Goal: Find contact information: Find contact information

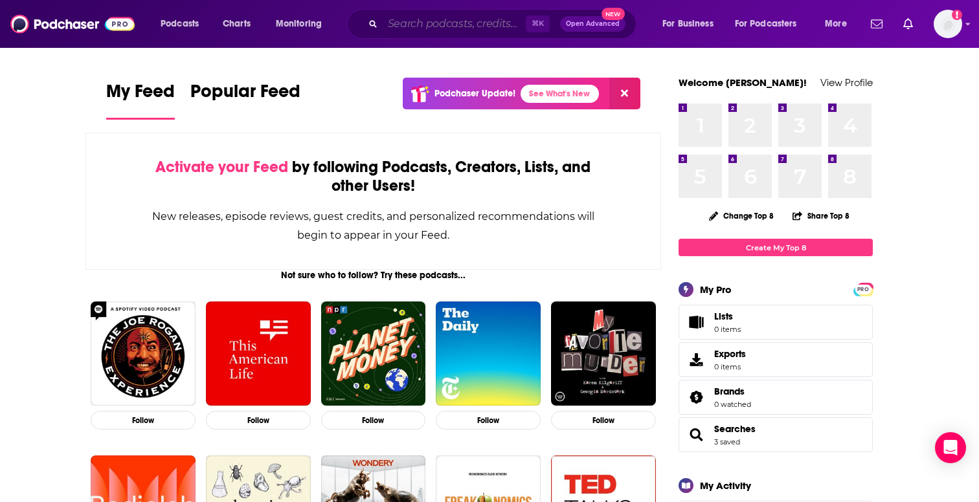
click at [456, 23] on input "Search podcasts, credits, & more..." at bounding box center [454, 24] width 143 height 21
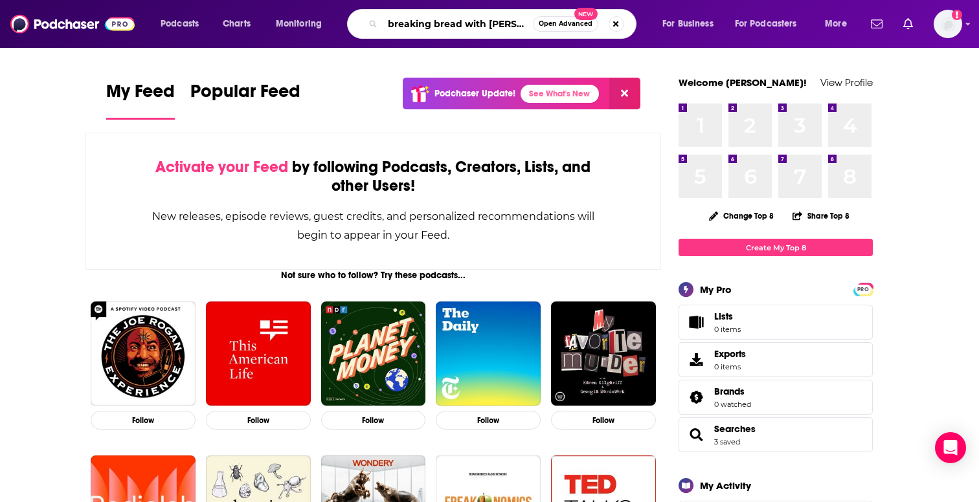
scroll to position [0, 3]
type input "breaking bread with [PERSON_NAME]"
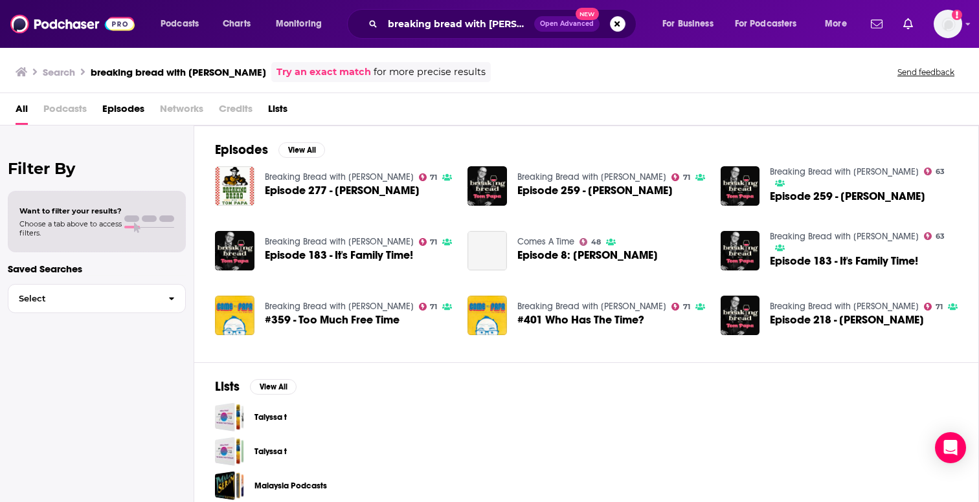
click at [75, 110] on span "Podcasts" at bounding box center [64, 111] width 43 height 27
click at [69, 113] on span "Podcasts" at bounding box center [64, 111] width 43 height 27
click at [491, 23] on input "breaking bread with [PERSON_NAME]" at bounding box center [458, 24] width 151 height 21
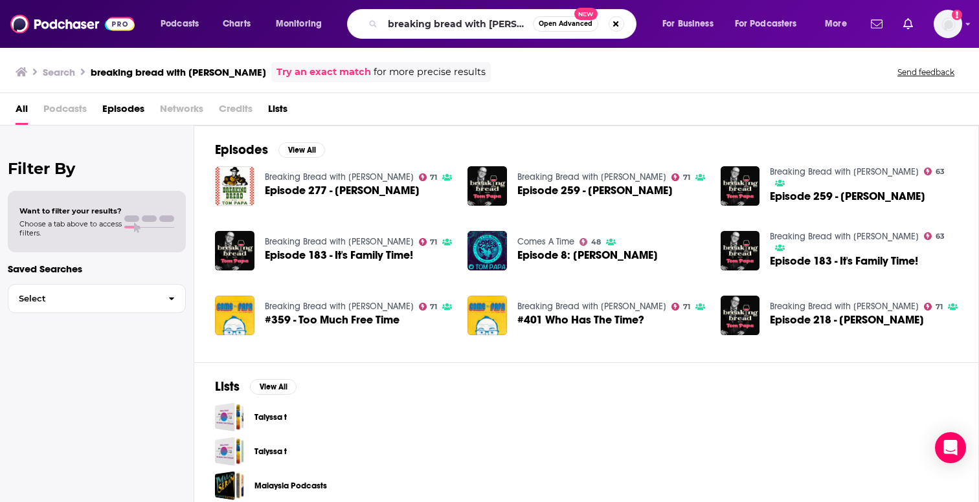
click at [333, 175] on link "Breaking Bread with [PERSON_NAME]" at bounding box center [339, 177] width 149 height 11
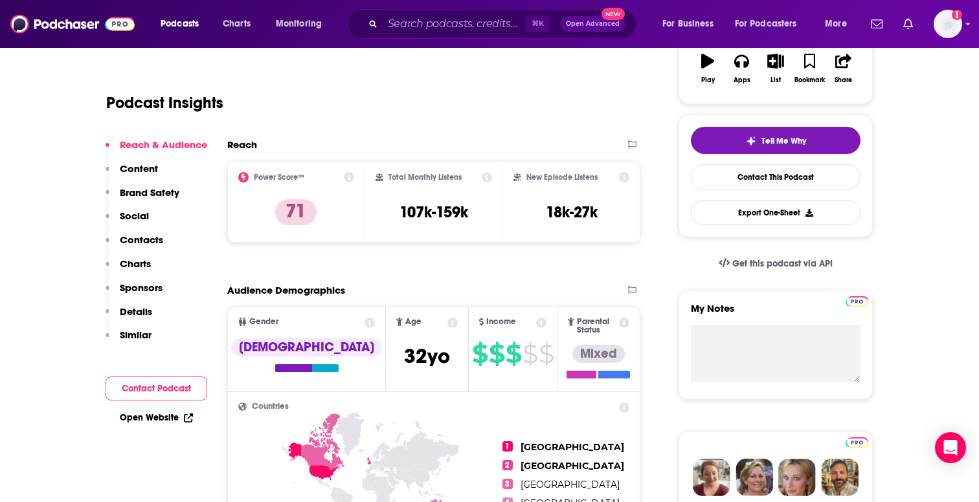
scroll to position [234, 0]
click at [136, 240] on p "Contacts" at bounding box center [141, 240] width 43 height 12
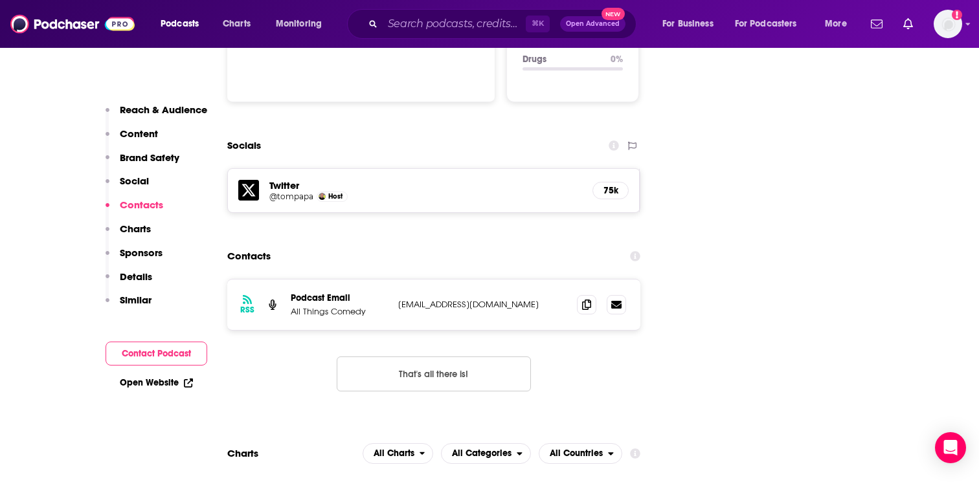
scroll to position [1419, 0]
drag, startPoint x: 387, startPoint y: 237, endPoint x: 567, endPoint y: 241, distance: 180.0
click at [567, 279] on div "RSS Podcast Email All Things Comedy [EMAIL_ADDRESS][DOMAIN_NAME] [EMAIL_ADDRESS…" at bounding box center [433, 304] width 413 height 50
click at [588, 298] on icon at bounding box center [586, 303] width 9 height 10
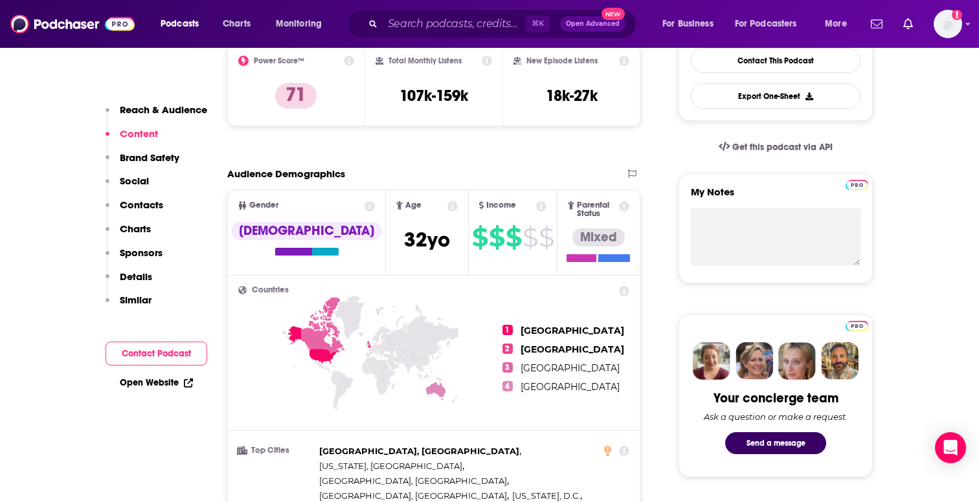
scroll to position [316, 0]
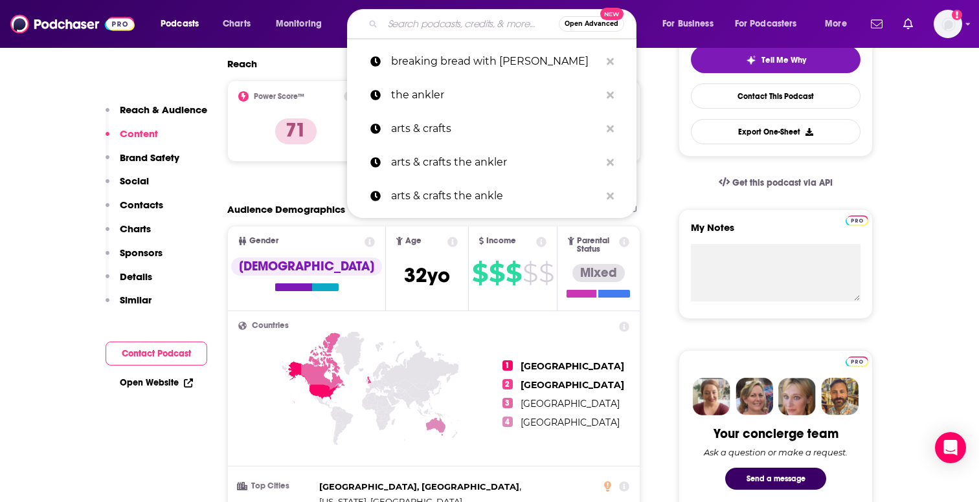
click at [471, 25] on input "Search podcasts, credits, & more..." at bounding box center [471, 24] width 176 height 21
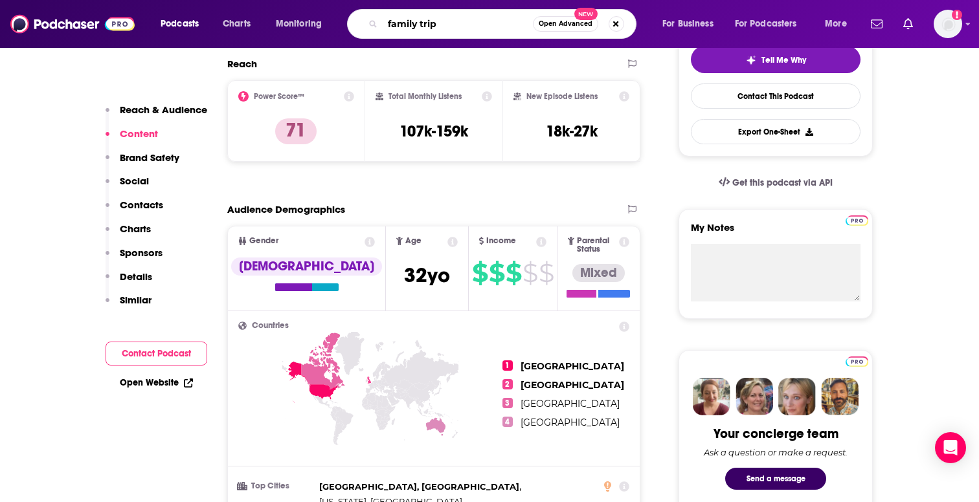
type input "family trips"
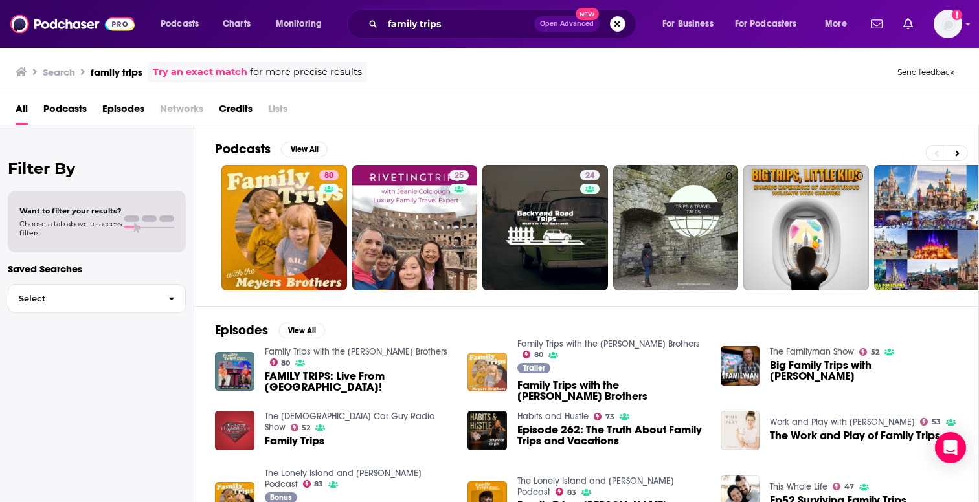
click at [485, 384] on img "Family Trips with the Meyers Brothers" at bounding box center [486, 372] width 39 height 39
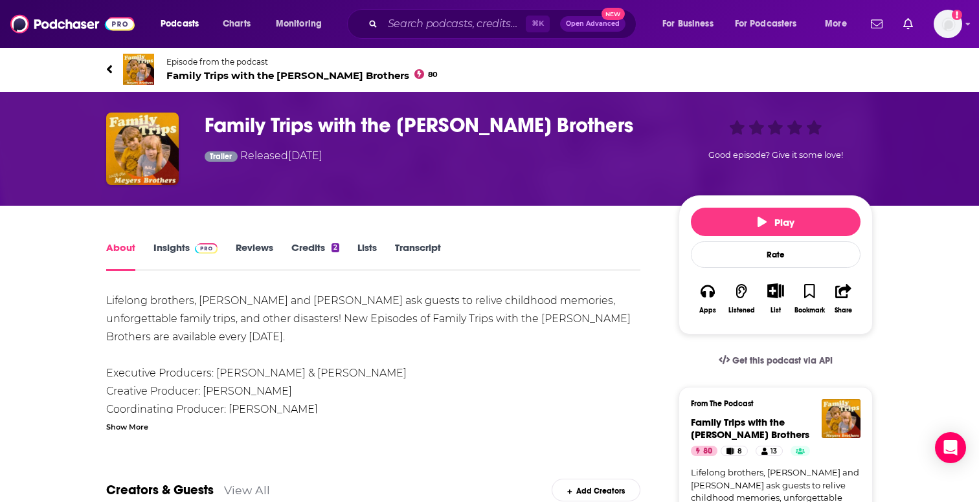
click at [171, 249] on link "Insights" at bounding box center [185, 256] width 64 height 30
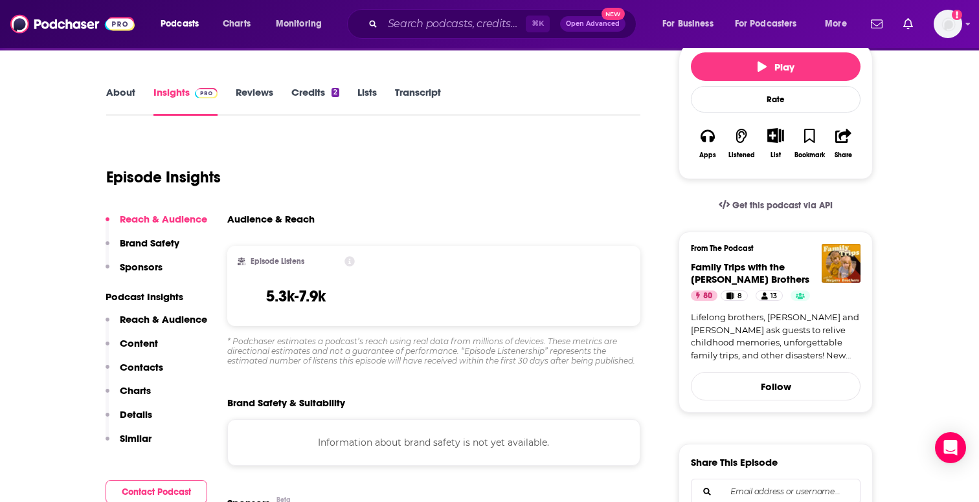
scroll to position [160, 0]
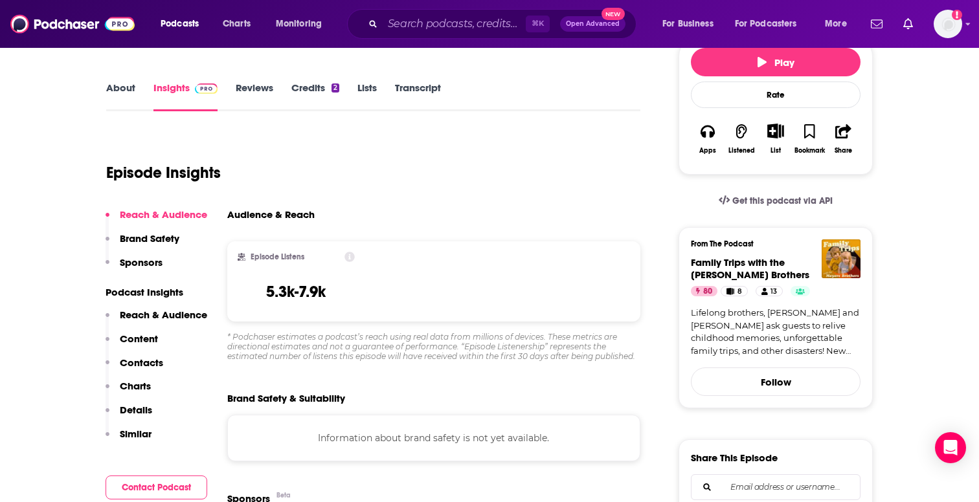
click at [141, 359] on p "Contacts" at bounding box center [141, 363] width 43 height 12
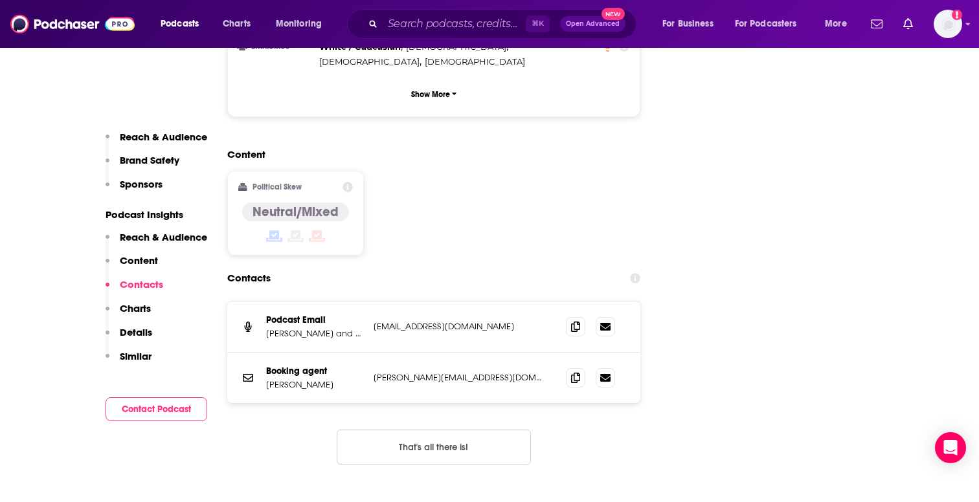
scroll to position [1403, 0]
click at [578, 320] on icon at bounding box center [575, 325] width 9 height 10
click at [574, 372] on icon at bounding box center [575, 377] width 9 height 10
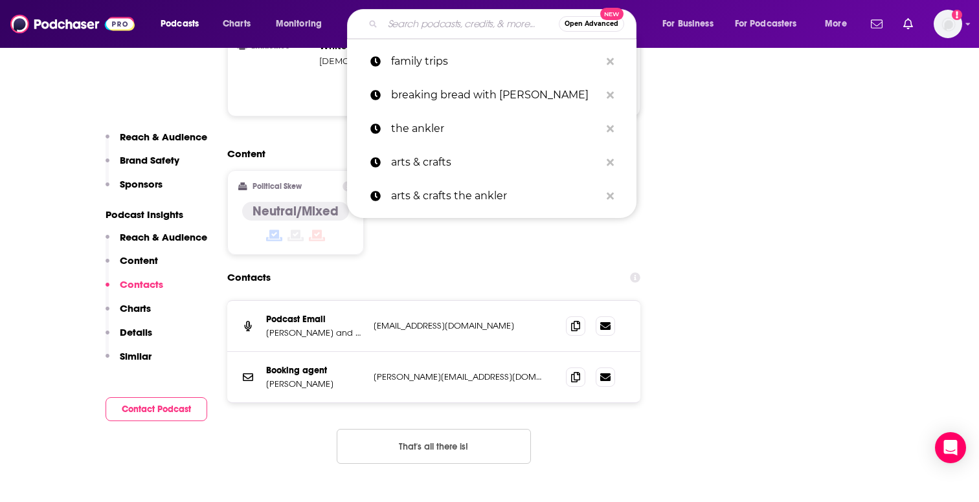
click at [416, 28] on input "Search podcasts, credits, & more..." at bounding box center [471, 24] width 176 height 21
paste input "Films to be buried with [PERSON_NAME]"
type input "Films to be buried with [PERSON_NAME]"
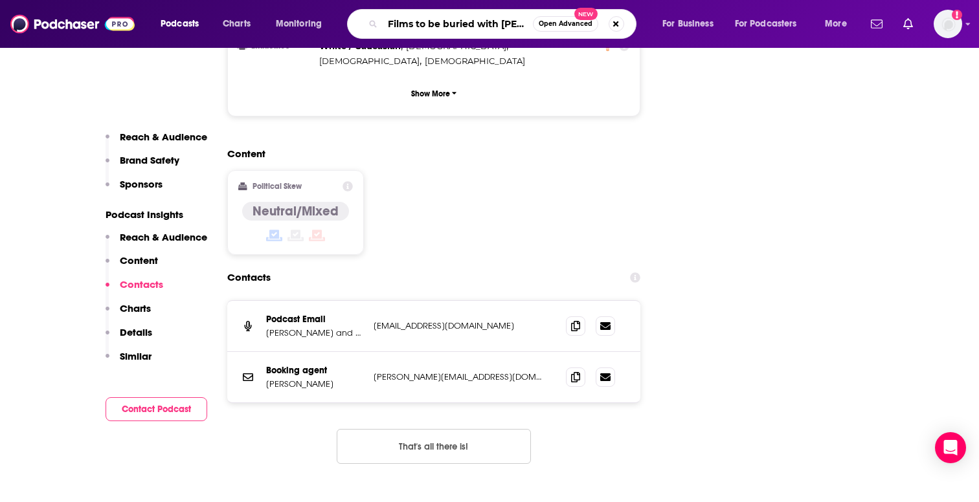
scroll to position [0, 46]
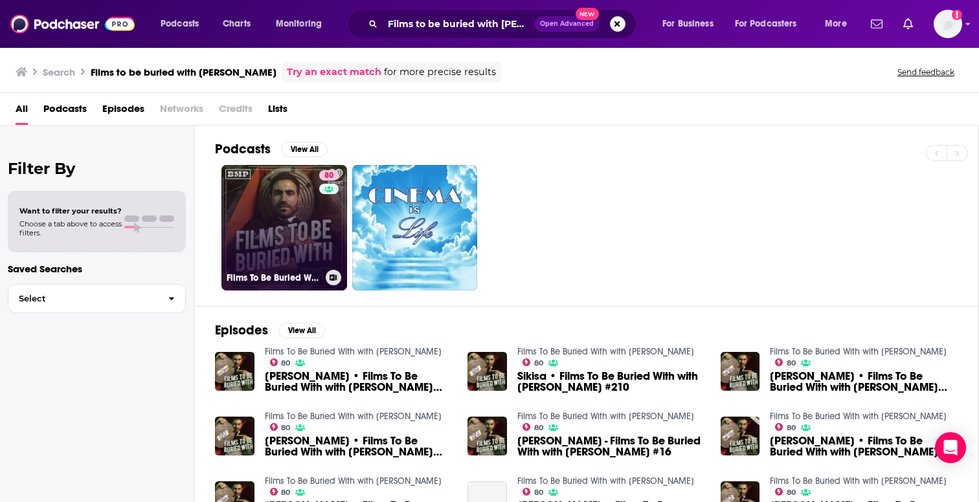
click at [276, 227] on link "80 Films To Be Buried With with [PERSON_NAME]" at bounding box center [284, 228] width 126 height 126
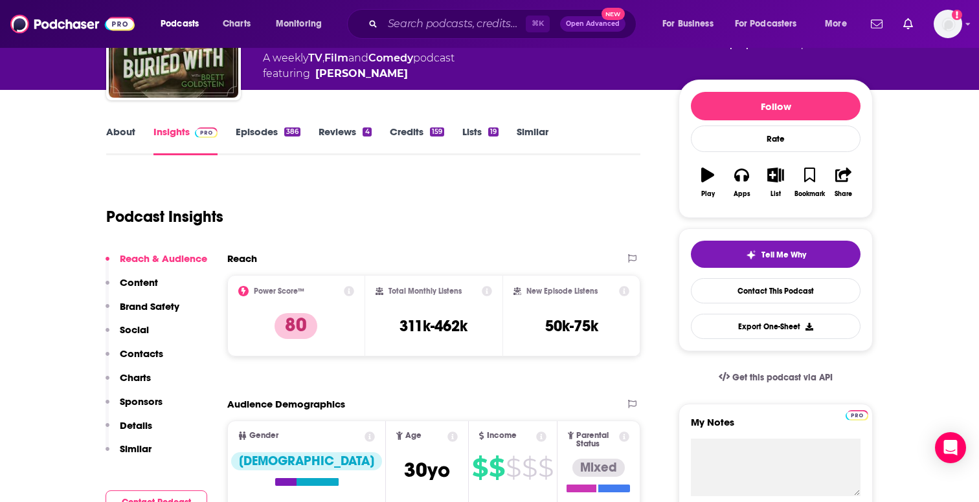
scroll to position [141, 0]
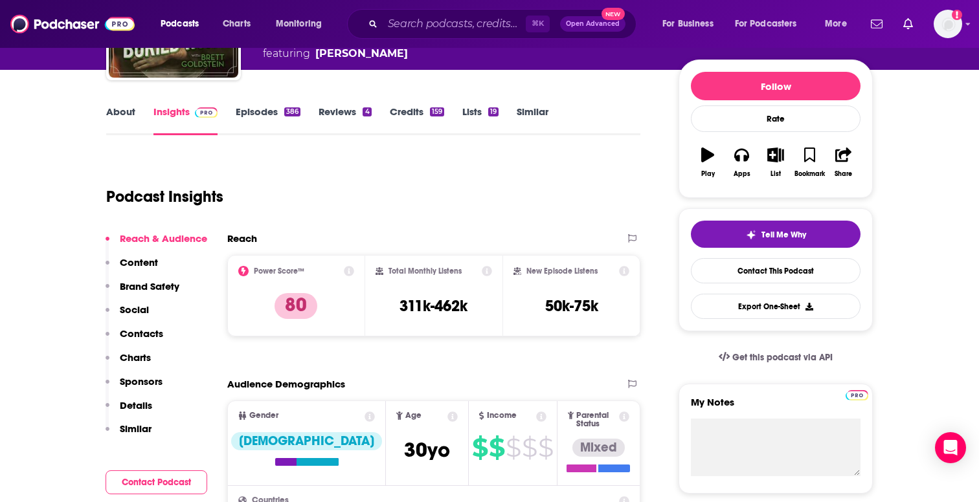
click at [137, 332] on p "Contacts" at bounding box center [141, 334] width 43 height 12
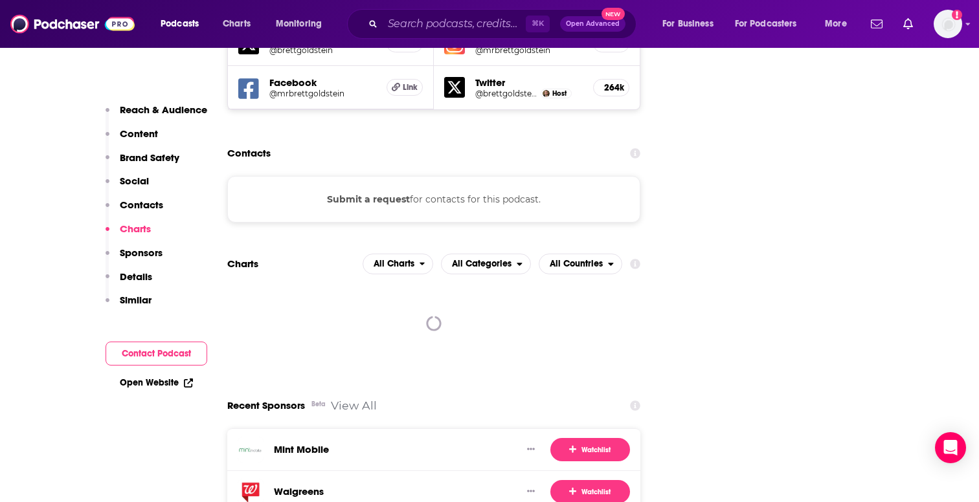
scroll to position [1586, 0]
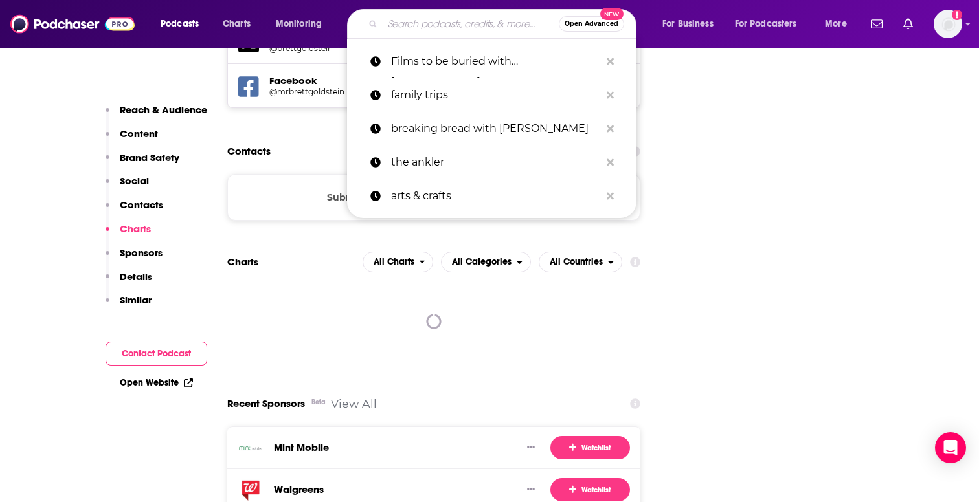
click at [418, 21] on input "Search podcasts, credits, & more..." at bounding box center [471, 24] width 176 height 21
paste input "Fly on the Wall with [PERSON_NAME] and [PERSON_NAME]"
type input "Fly on the Wall with [PERSON_NAME] and [PERSON_NAME]"
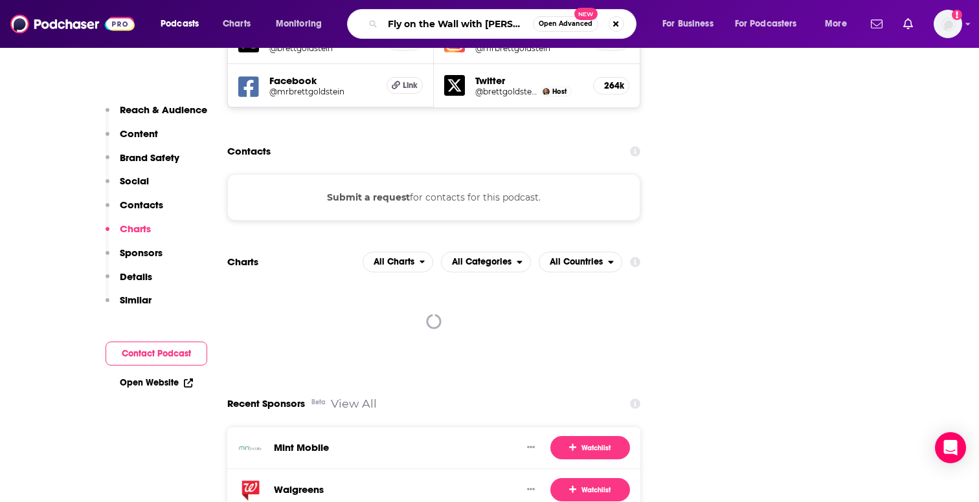
scroll to position [0, 102]
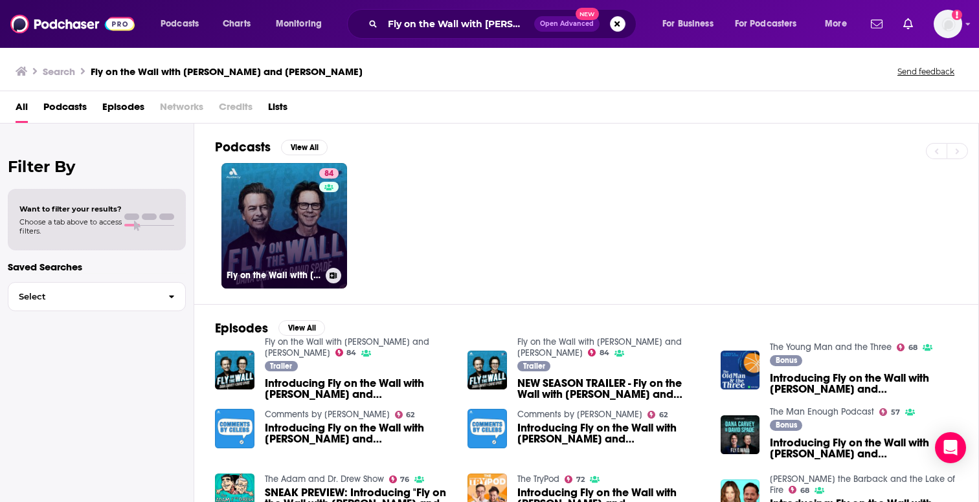
click at [272, 225] on link "84 Fly on the Wall with [PERSON_NAME] and [PERSON_NAME]" at bounding box center [284, 226] width 126 height 126
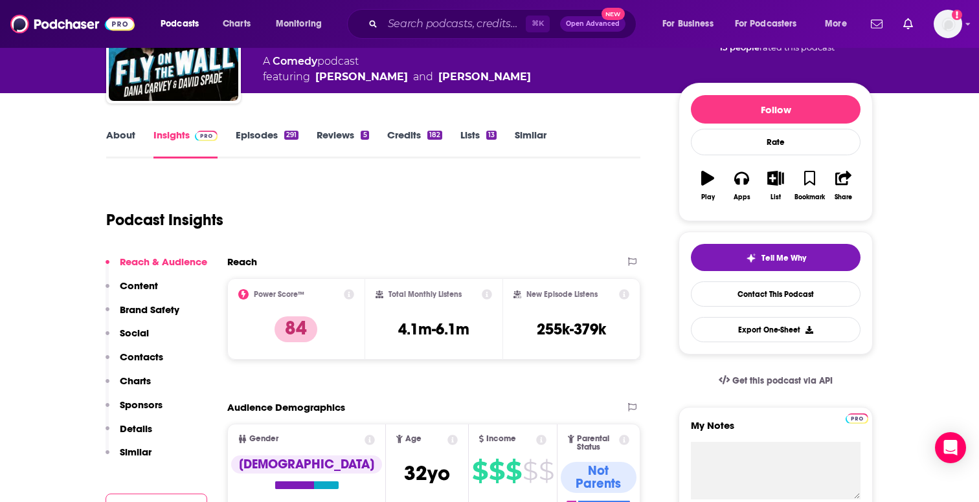
scroll to position [121, 0]
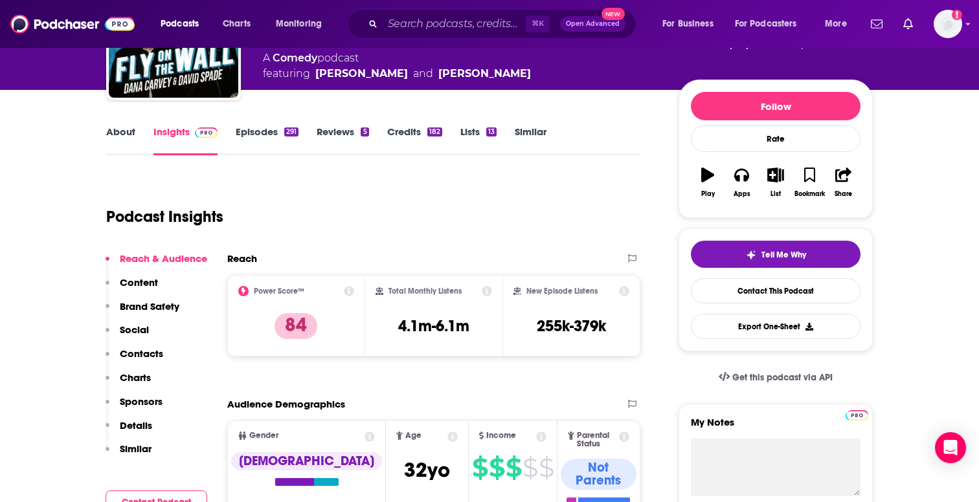
click at [135, 351] on p "Contacts" at bounding box center [141, 354] width 43 height 12
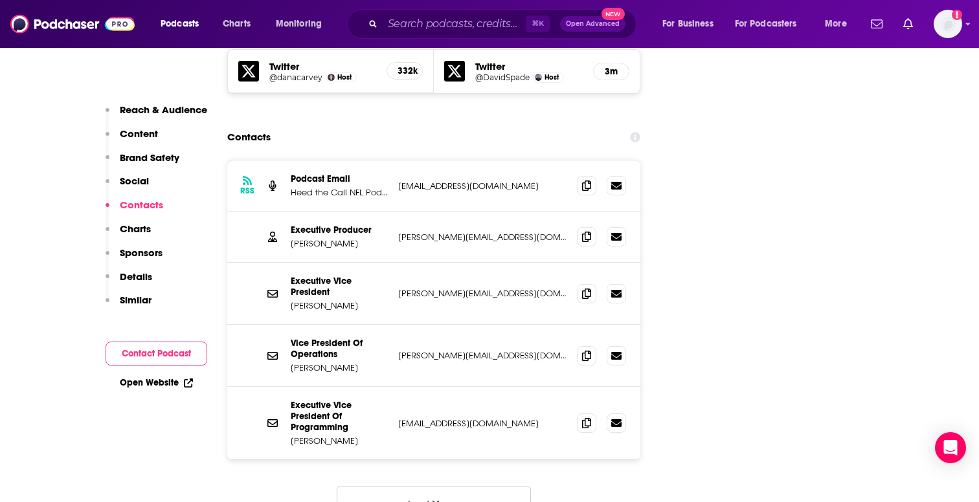
scroll to position [1540, 0]
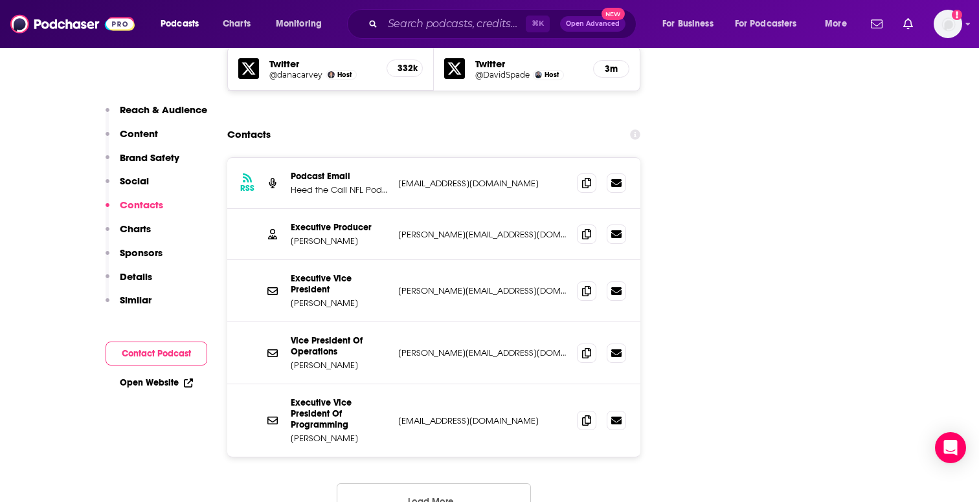
click at [451, 484] on button "Load More..." at bounding box center [434, 501] width 194 height 35
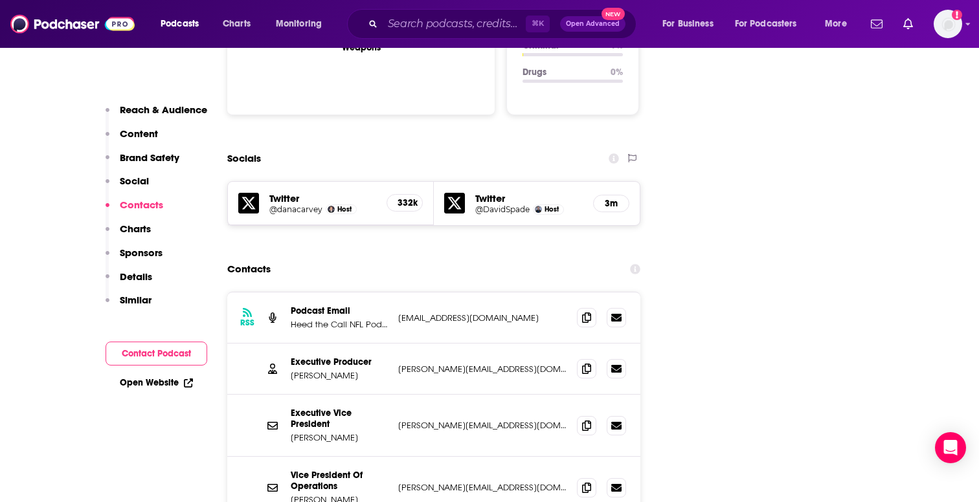
scroll to position [1403, 0]
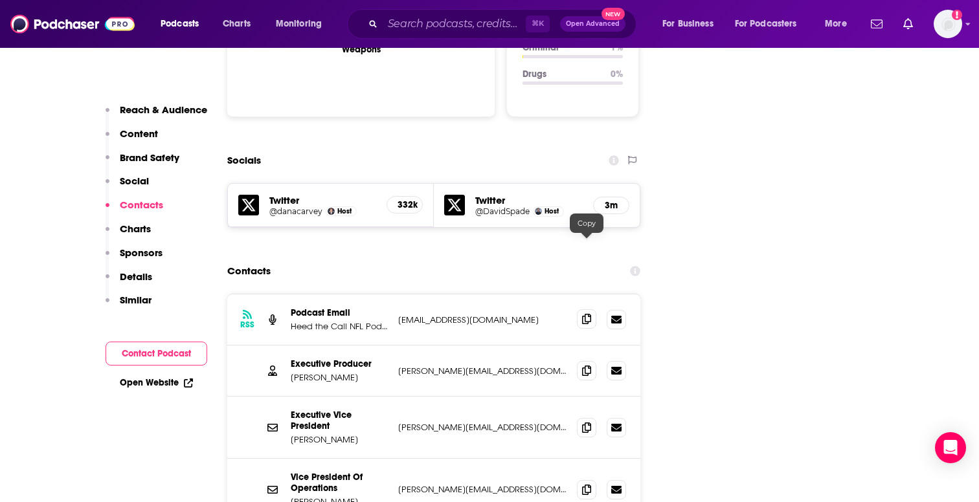
click at [589, 314] on icon at bounding box center [586, 319] width 9 height 10
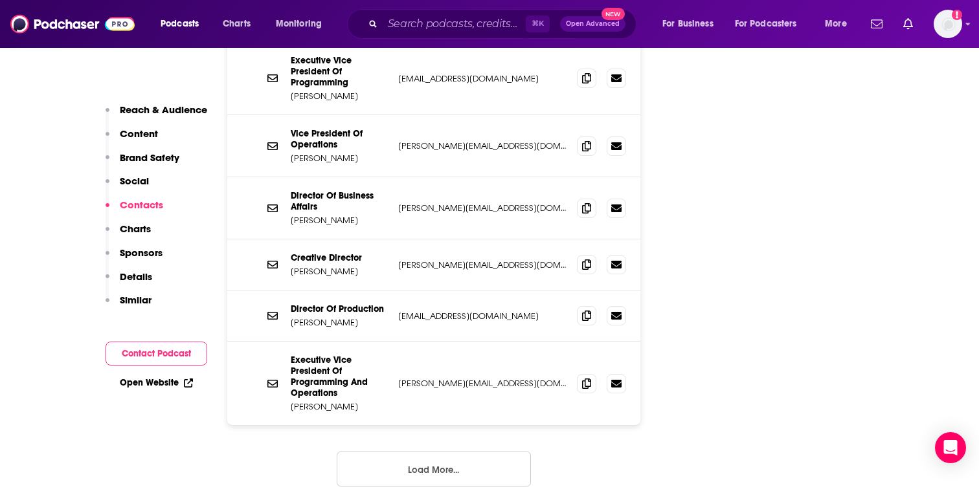
scroll to position [1949, 0]
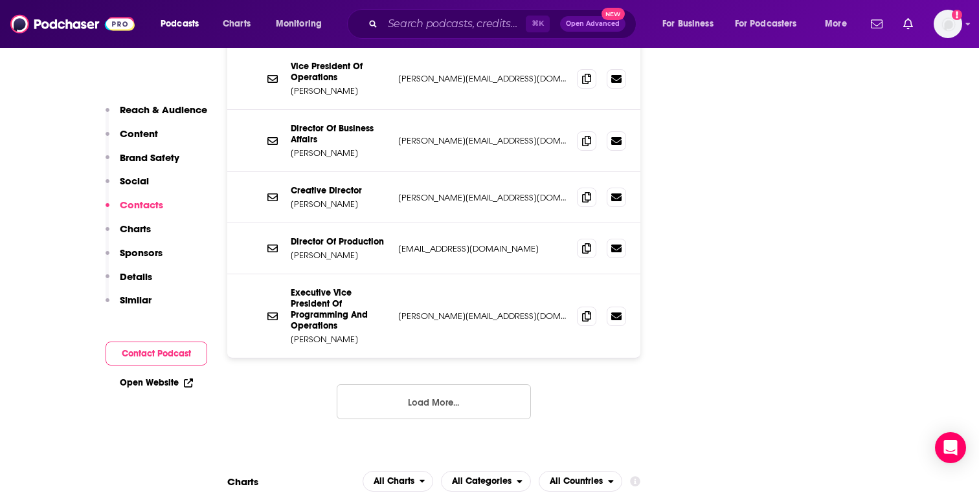
click at [447, 385] on button "Load More..." at bounding box center [434, 402] width 194 height 35
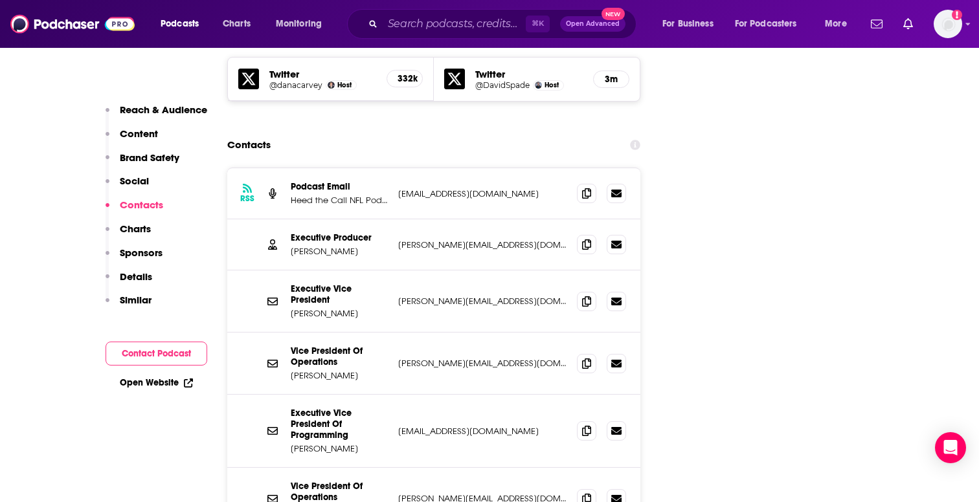
scroll to position [1521, 0]
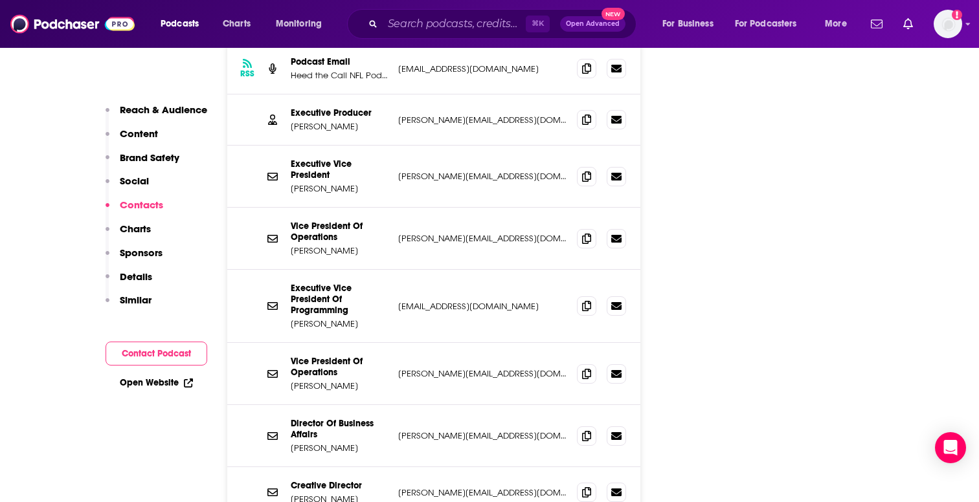
click at [150, 353] on button "Contact Podcast" at bounding box center [157, 354] width 102 height 24
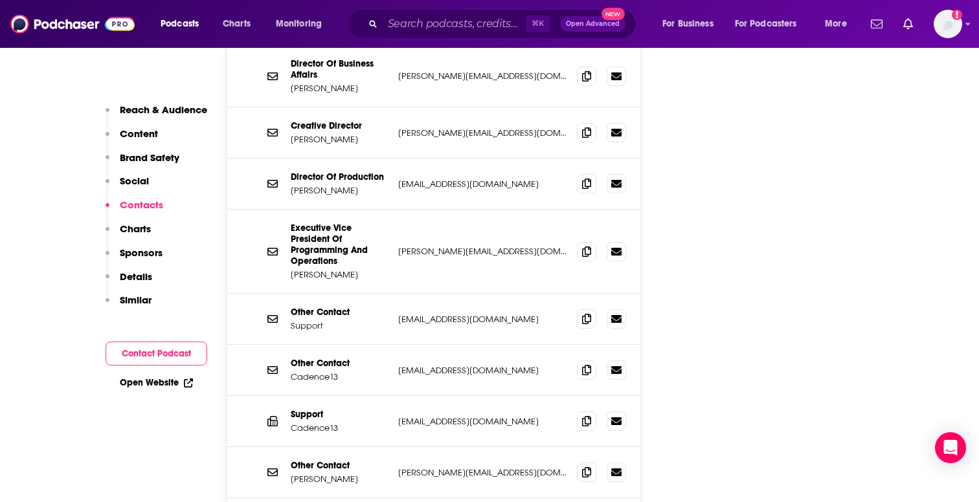
scroll to position [2018, 0]
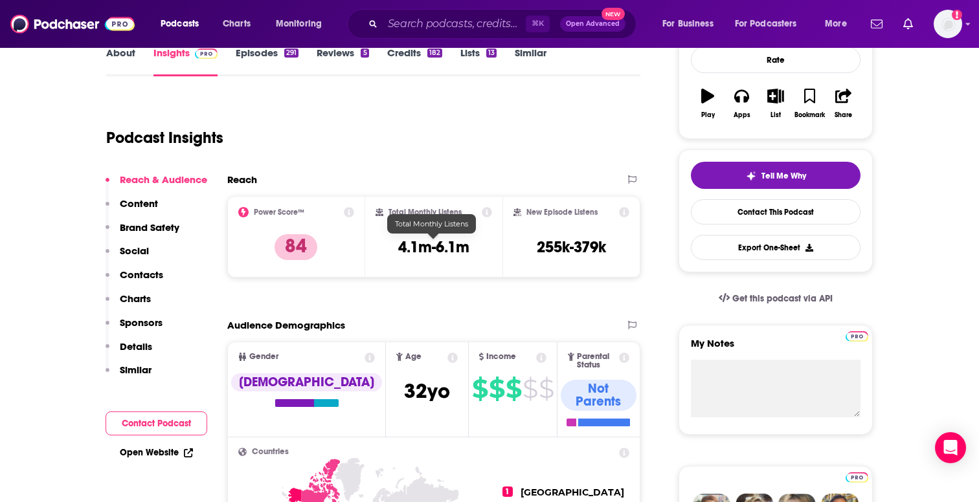
scroll to position [0, 0]
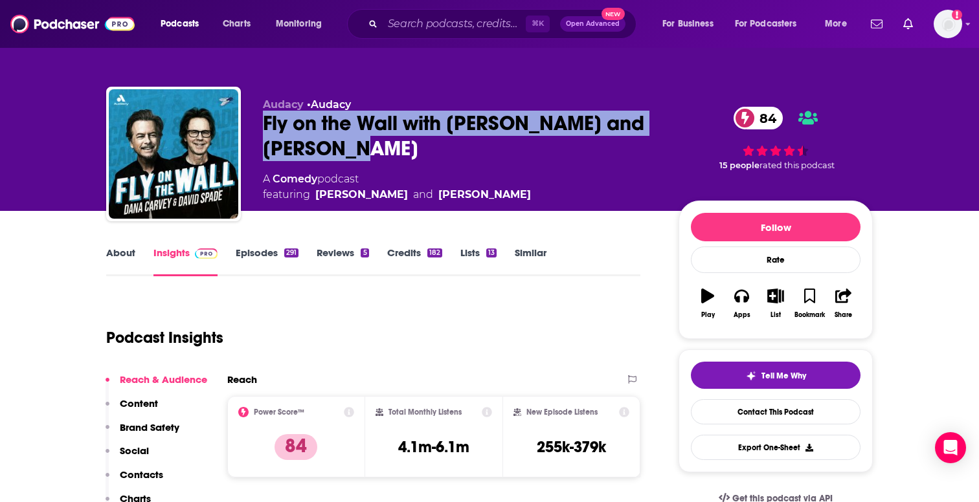
drag, startPoint x: 389, startPoint y: 143, endPoint x: 262, endPoint y: 124, distance: 128.3
click at [263, 124] on div "Fly on the Wall with [PERSON_NAME] and [PERSON_NAME] 84" at bounding box center [460, 136] width 395 height 50
copy h2 "Fly on the Wall with [PERSON_NAME] and [PERSON_NAME]"
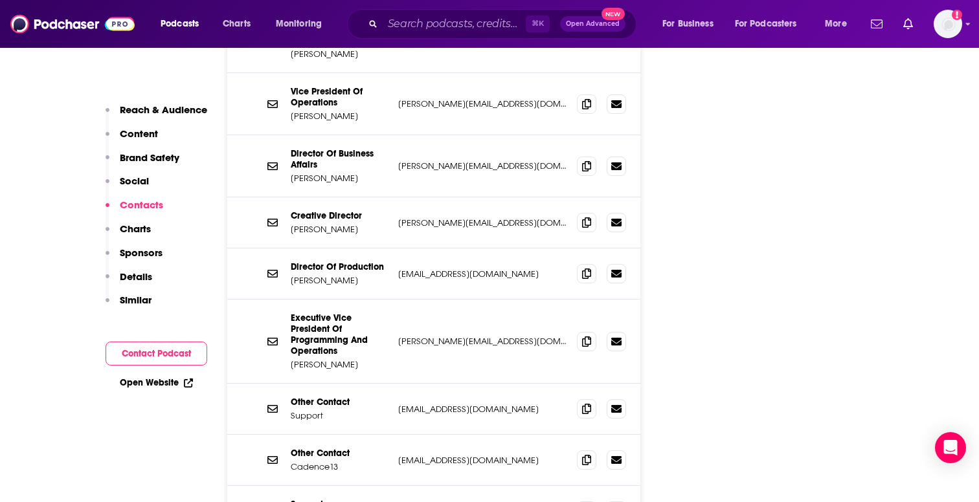
scroll to position [1923, 0]
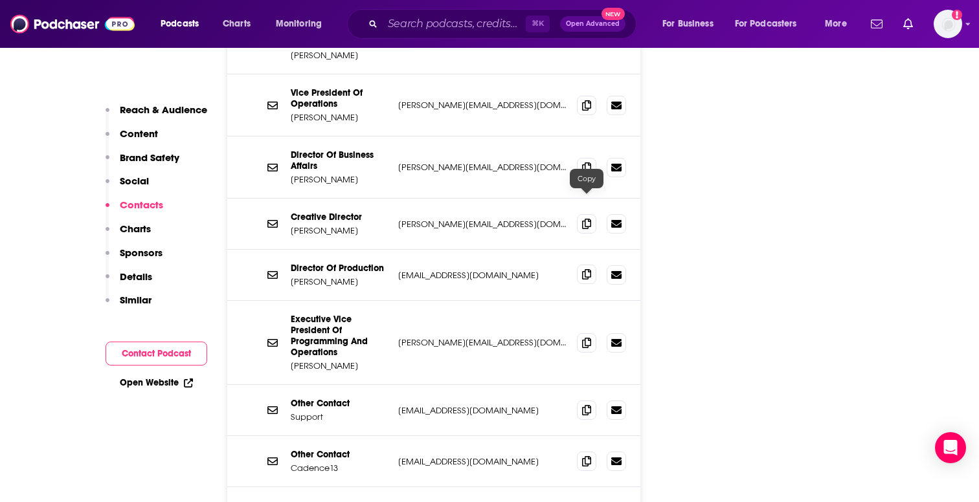
click at [582, 269] on icon at bounding box center [586, 274] width 9 height 10
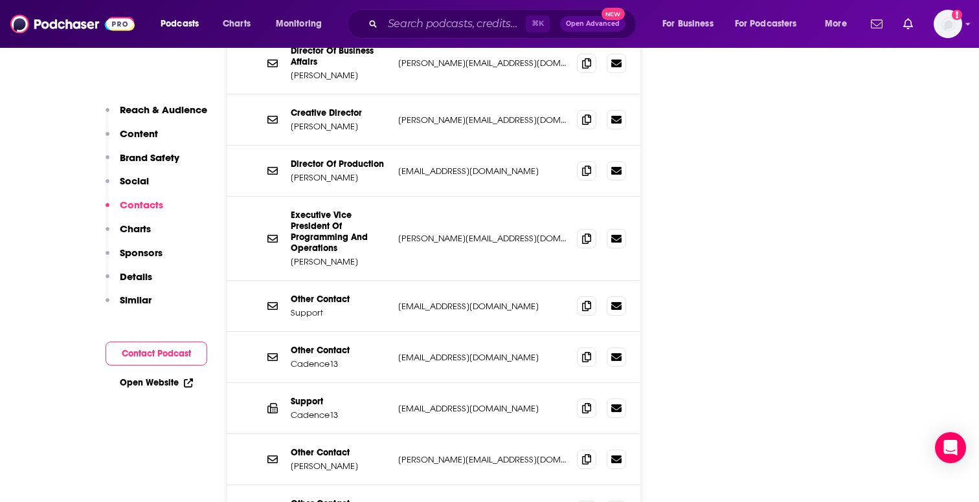
scroll to position [2032, 0]
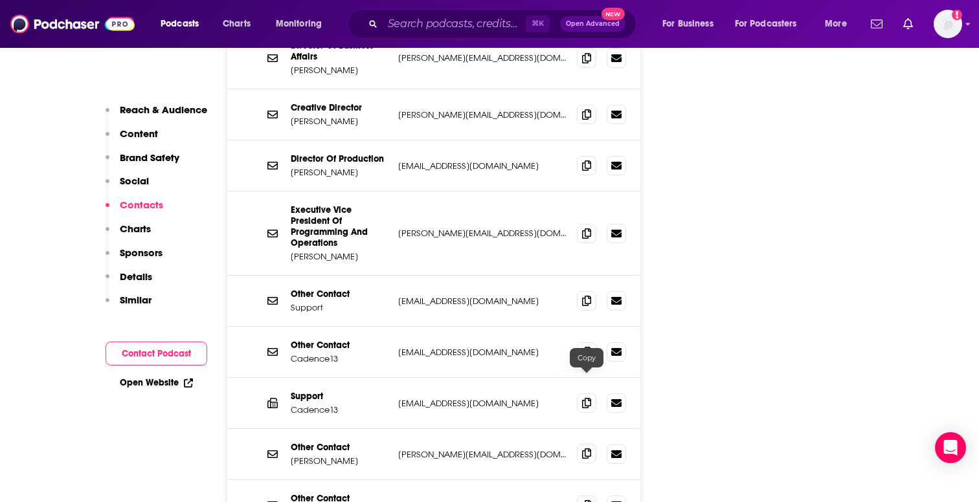
click at [585, 449] on icon at bounding box center [586, 454] width 9 height 10
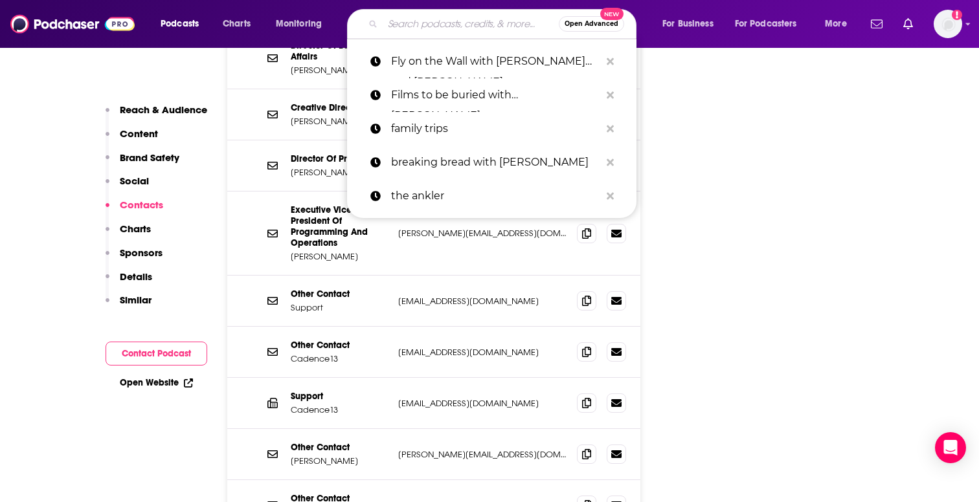
click at [445, 17] on input "Search podcasts, credits, & more..." at bounding box center [471, 24] width 176 height 21
paste input "Here to Make Friends with [PERSON_NAME] and [PERSON_NAME]"
type input "Here to Make Friends with [PERSON_NAME] and [PERSON_NAME]"
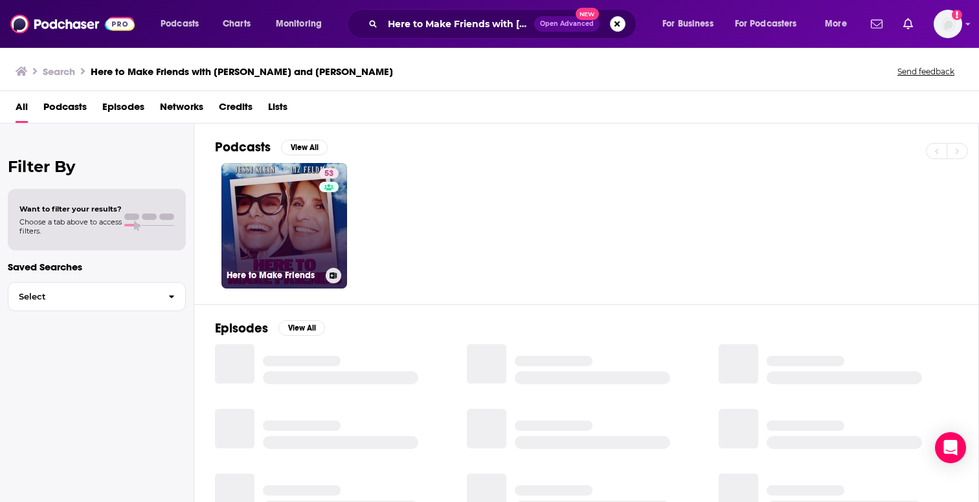
click at [309, 193] on link "53 Here to Make Friends" at bounding box center [284, 226] width 126 height 126
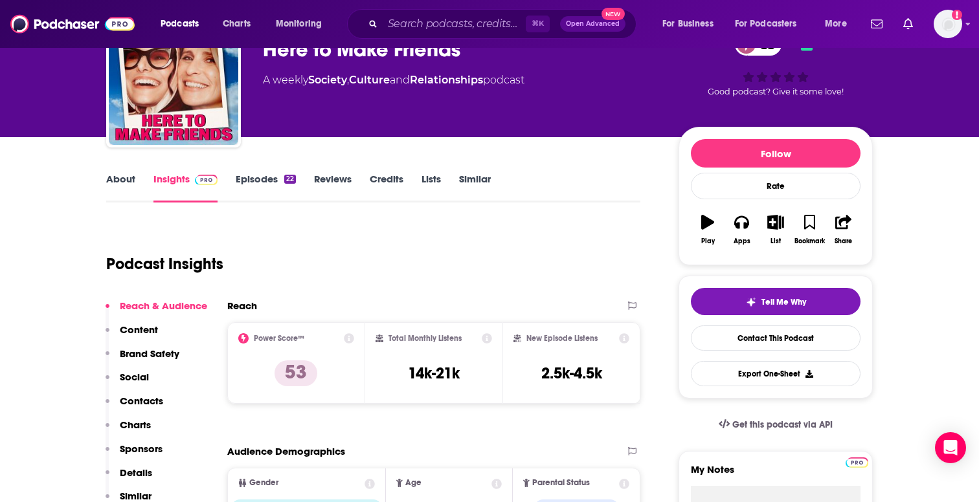
click at [140, 397] on p "Contacts" at bounding box center [141, 401] width 43 height 12
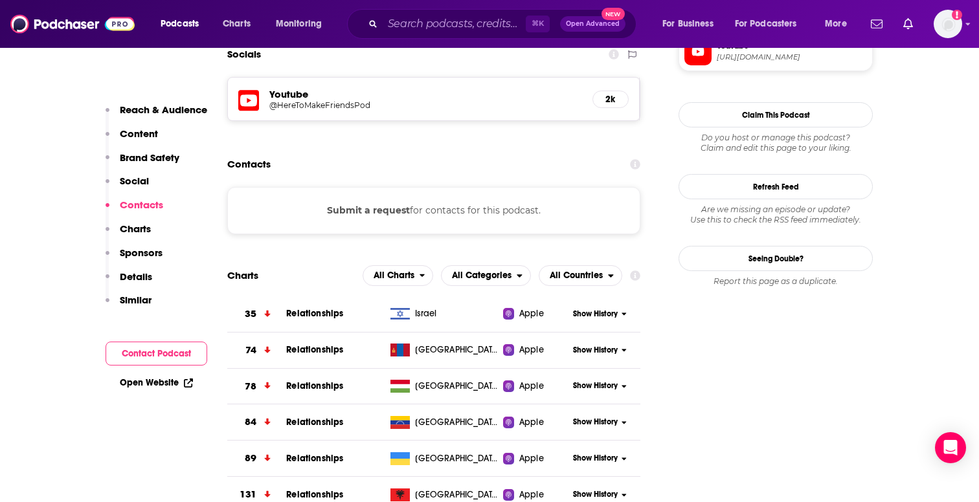
scroll to position [1040, 0]
click at [412, 22] on input "Search podcasts, credits, & more..." at bounding box center [454, 24] width 143 height 21
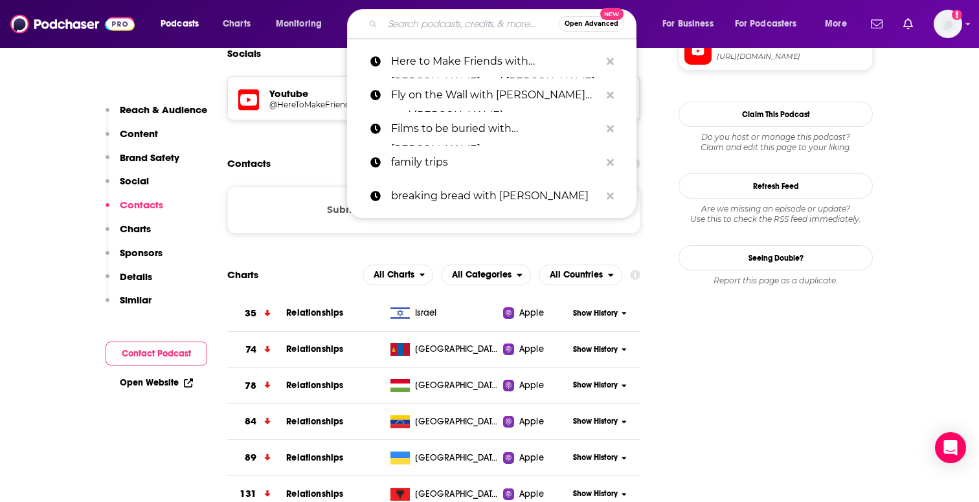
paste input "So True with [PERSON_NAME]"
type input "So True with [PERSON_NAME]"
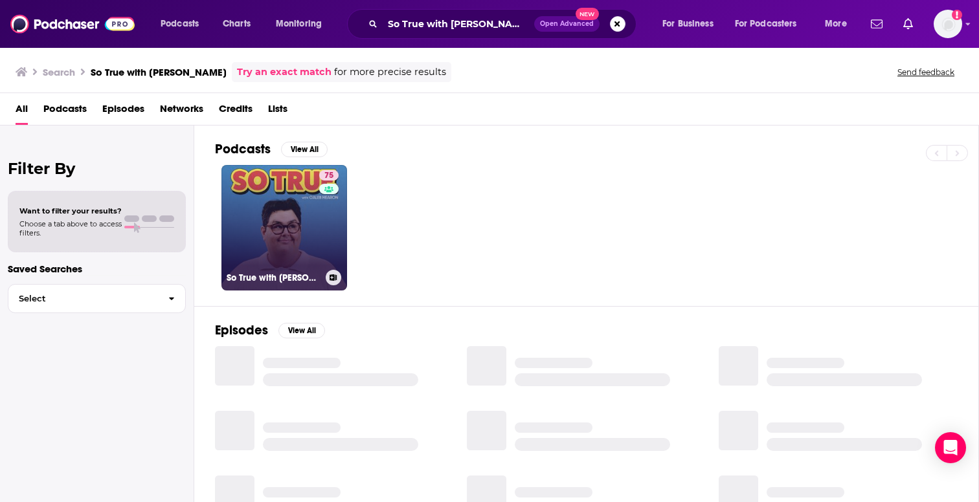
click at [267, 248] on link "75 So True with [PERSON_NAME]" at bounding box center [284, 228] width 126 height 126
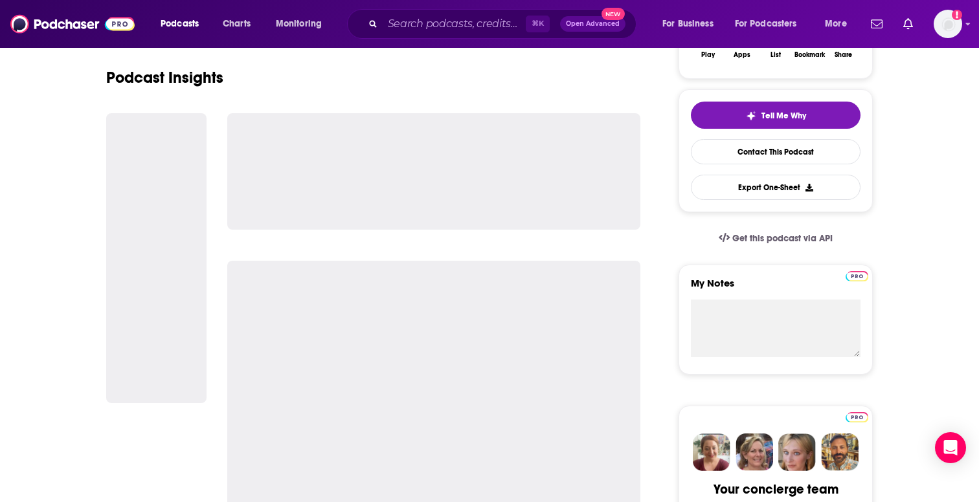
scroll to position [262, 0]
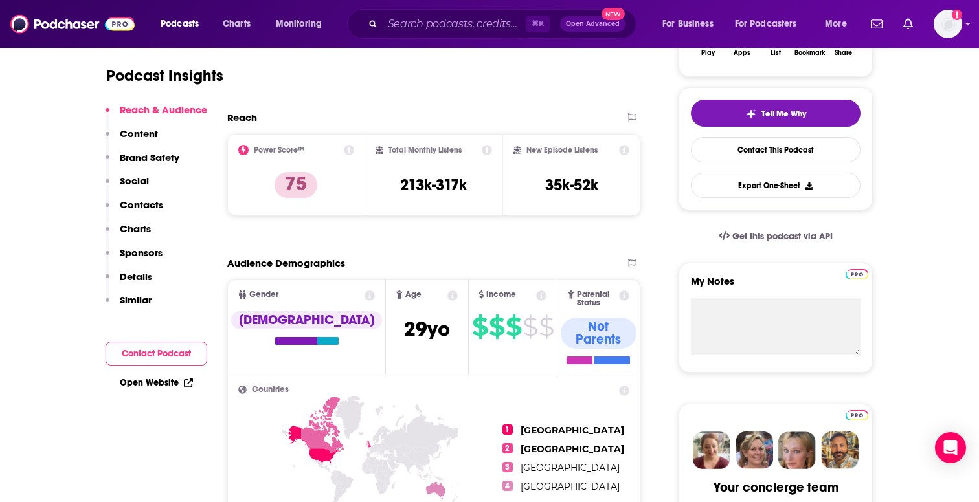
click at [144, 203] on p "Contacts" at bounding box center [141, 205] width 43 height 12
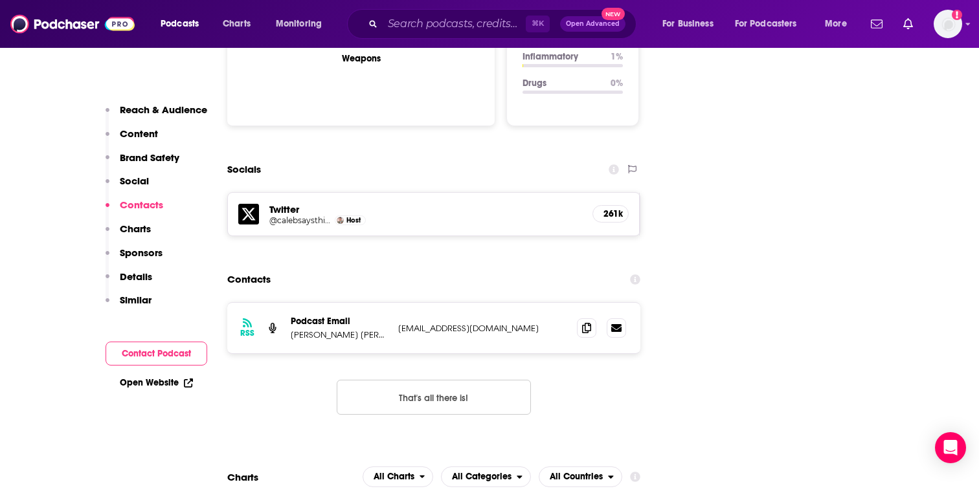
scroll to position [1408, 0]
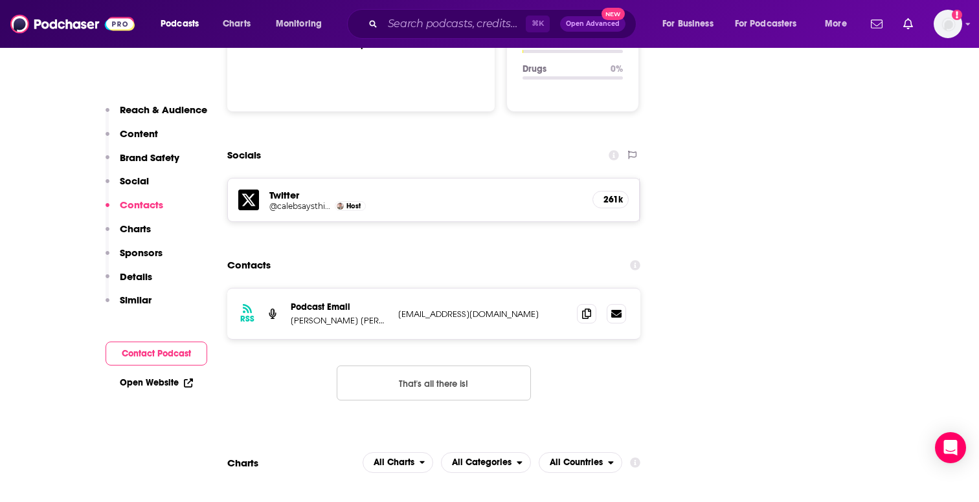
click at [493, 366] on button "That's all there is!" at bounding box center [434, 383] width 194 height 35
click at [585, 308] on icon at bounding box center [586, 313] width 9 height 10
click at [443, 23] on input "Search podcasts, credits, & more..." at bounding box center [454, 24] width 143 height 21
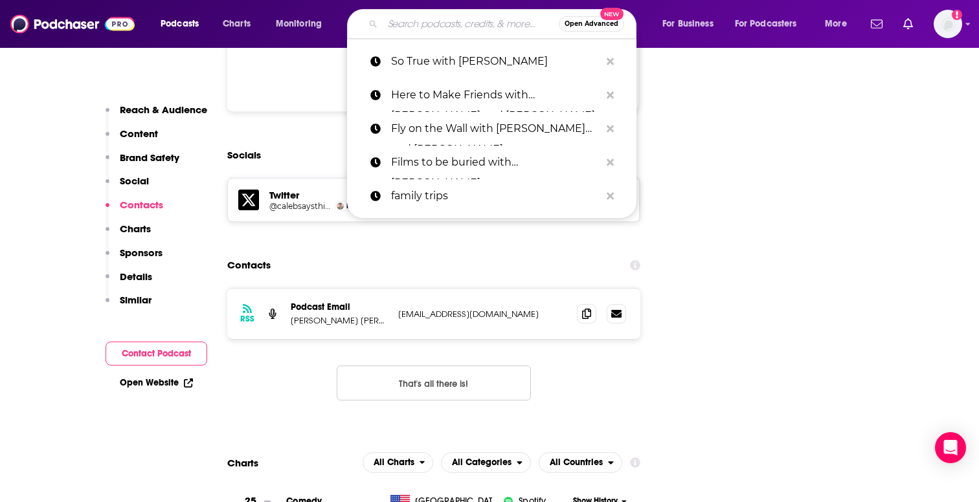
paste input "Newsweek The Parting Shot with H. [PERSON_NAME]"
type input "Newsweek The Parting Shot with H. [PERSON_NAME]"
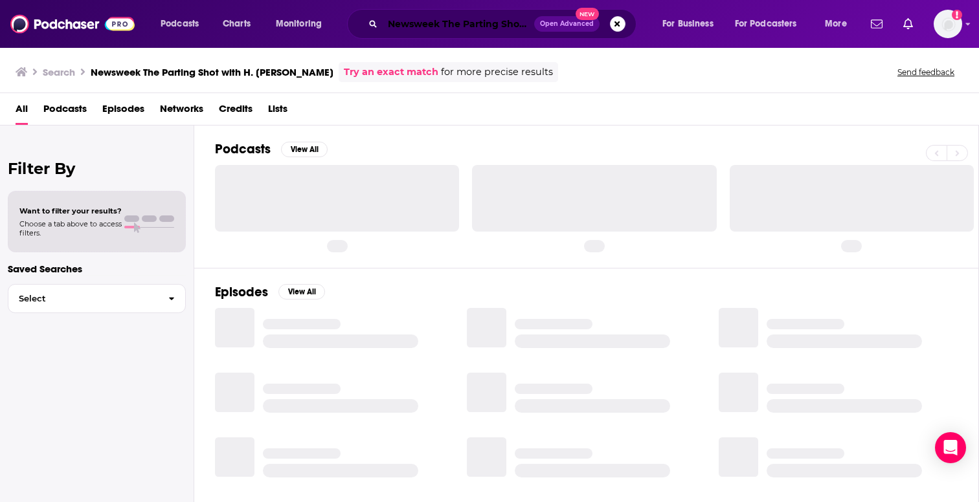
click at [443, 23] on input "Newsweek The Parting Shot with H. [PERSON_NAME]" at bounding box center [458, 24] width 151 height 21
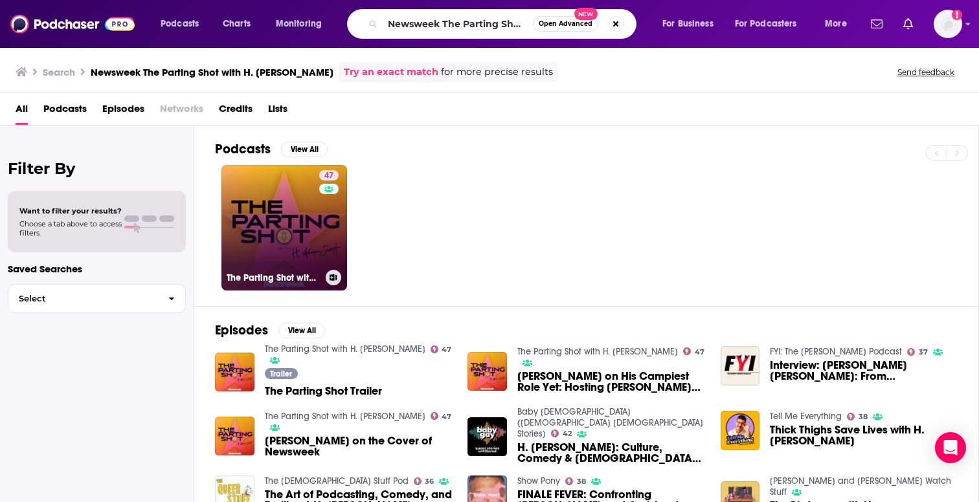
click at [303, 232] on link "47 The Parting Shot with H. [PERSON_NAME]" at bounding box center [284, 228] width 126 height 126
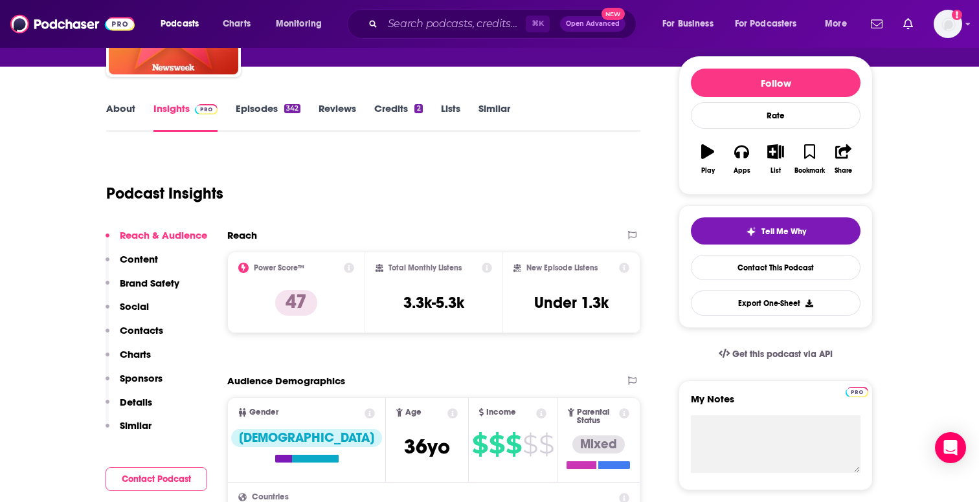
scroll to position [151, 0]
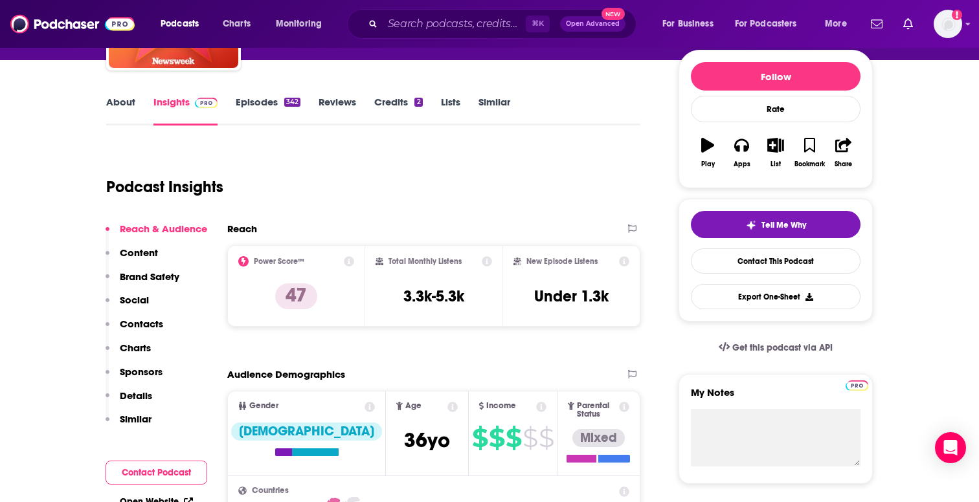
click at [137, 325] on p "Contacts" at bounding box center [141, 324] width 43 height 12
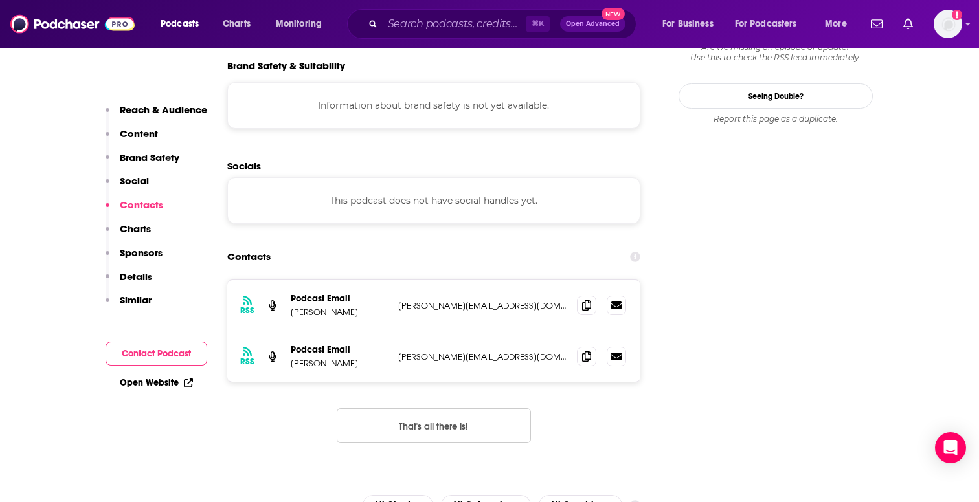
scroll to position [1164, 0]
click at [583, 299] on icon at bounding box center [586, 304] width 9 height 10
click at [583, 350] on icon at bounding box center [586, 355] width 9 height 10
click at [459, 14] on input "Search podcasts, credits, & more..." at bounding box center [454, 24] width 143 height 21
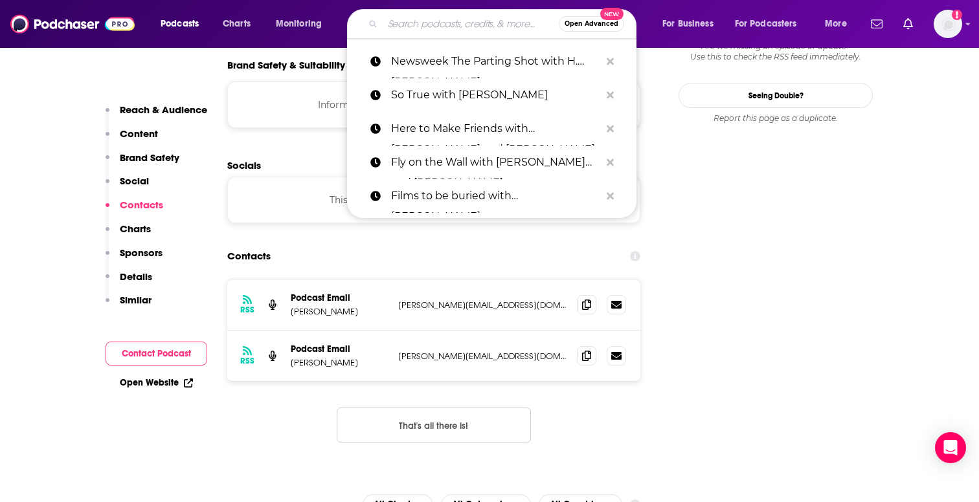
paste input "Seek Treatment with [PERSON_NAME] and [PERSON_NAME]"
type input "Seek Treatment with [PERSON_NAME] and [PERSON_NAME]"
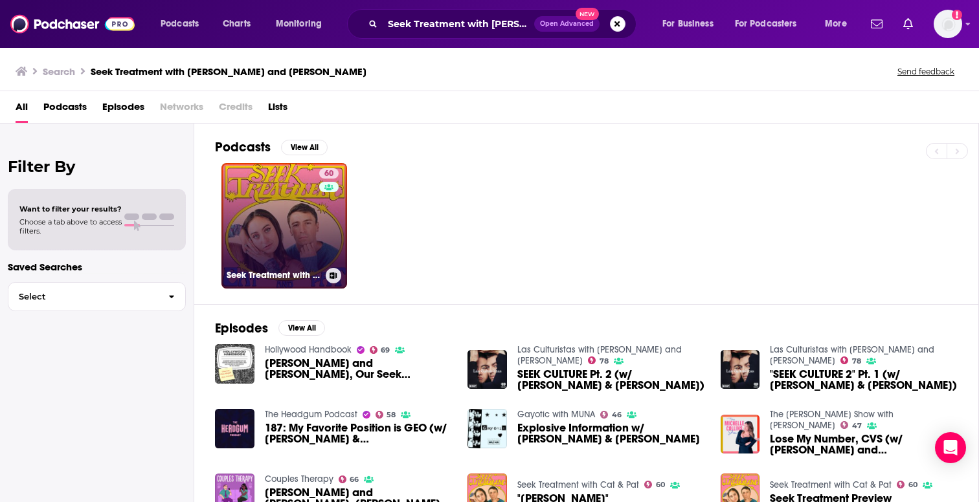
click at [278, 254] on link "60 Seek Treatment with Cat & Pat" at bounding box center [284, 226] width 126 height 126
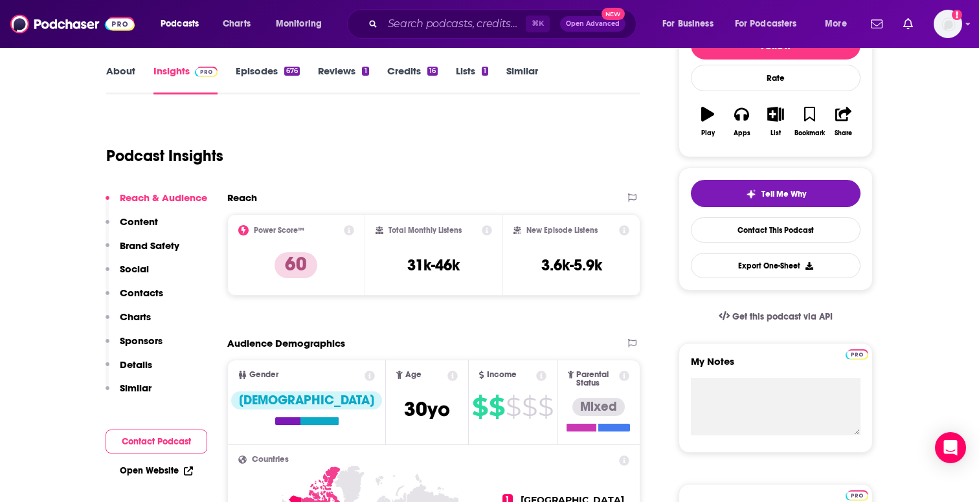
click at [153, 296] on p "Contacts" at bounding box center [141, 293] width 43 height 12
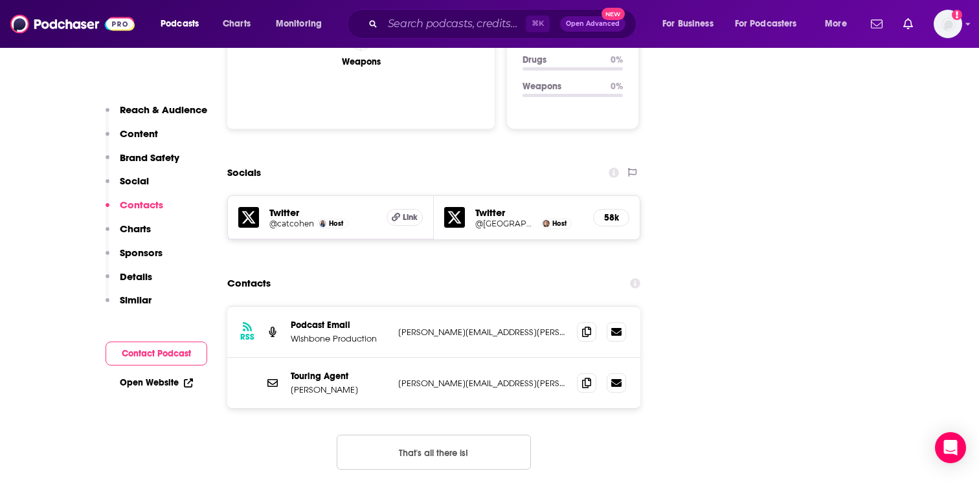
scroll to position [1409, 0]
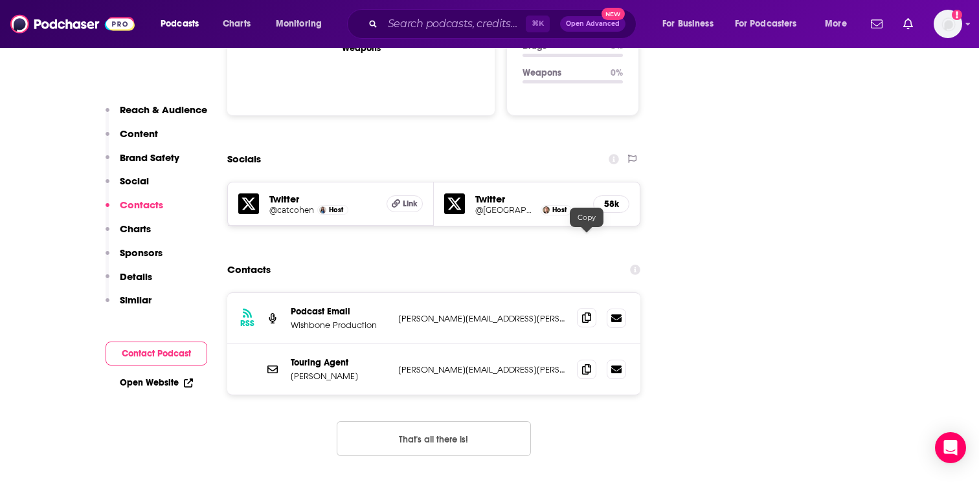
click at [582, 313] on icon at bounding box center [586, 318] width 9 height 10
click at [442, 27] on input "Search podcasts, credits, & more..." at bounding box center [454, 24] width 143 height 21
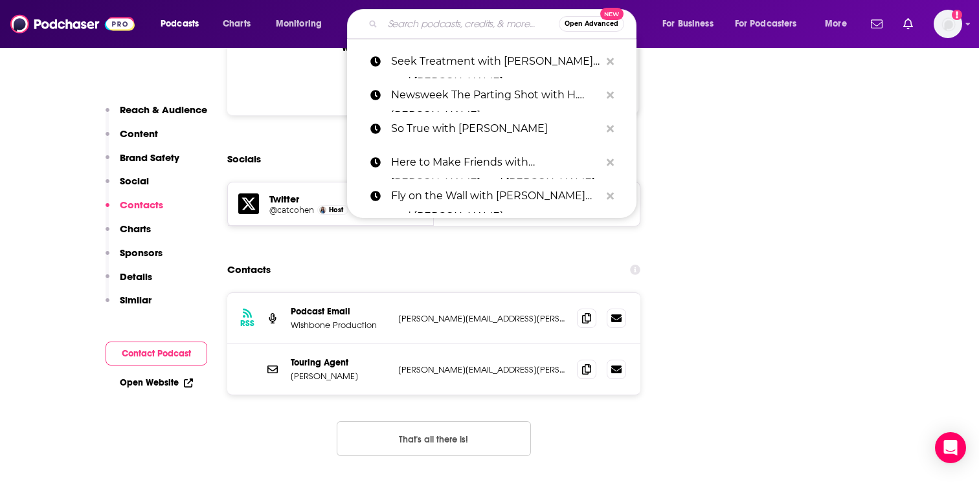
click at [442, 27] on input "Search podcasts, credits, & more..." at bounding box center [471, 24] width 176 height 21
paste input "Talk Easy with [PERSON_NAME]"
type input "Talk Easy with [PERSON_NAME]"
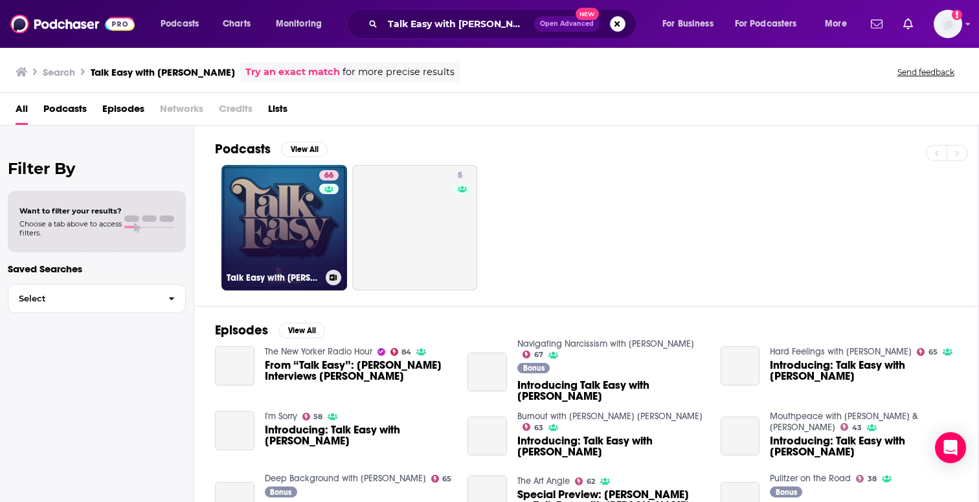
click at [286, 195] on link "66 Talk Easy with [PERSON_NAME]" at bounding box center [284, 228] width 126 height 126
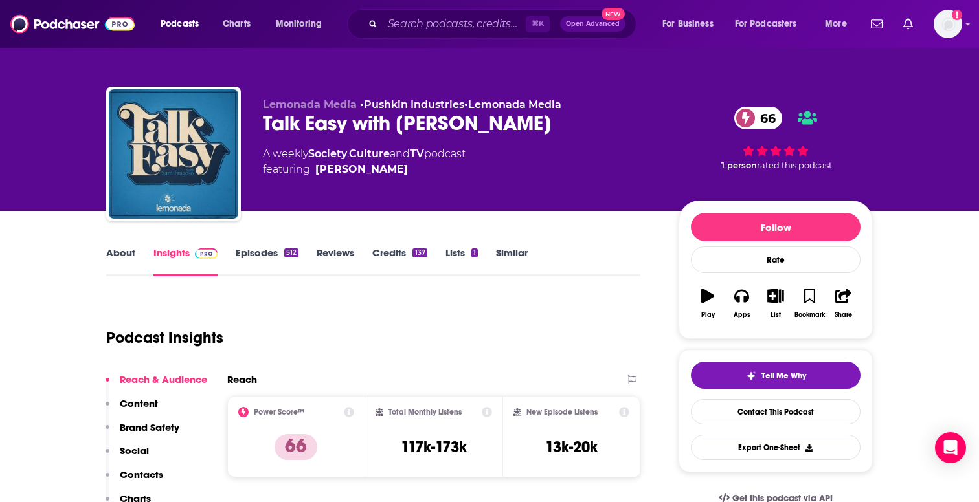
scroll to position [196, 0]
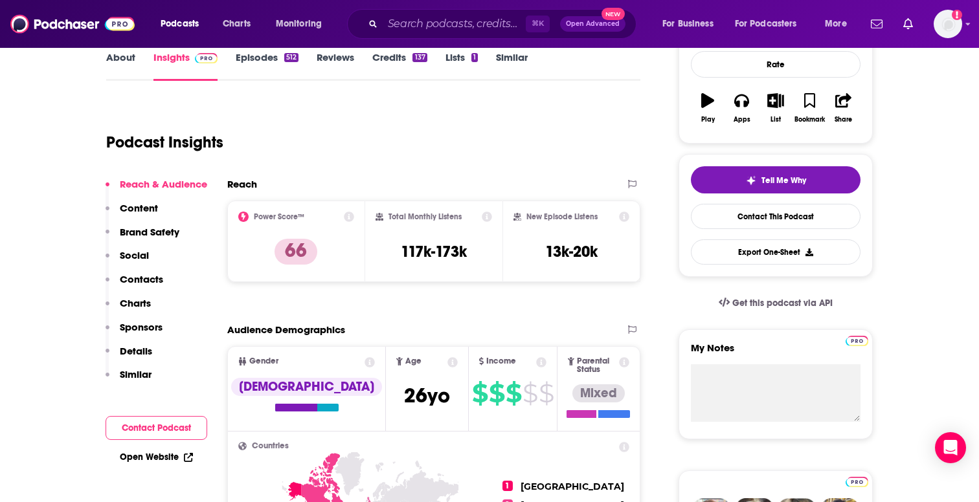
click at [142, 277] on p "Contacts" at bounding box center [141, 279] width 43 height 12
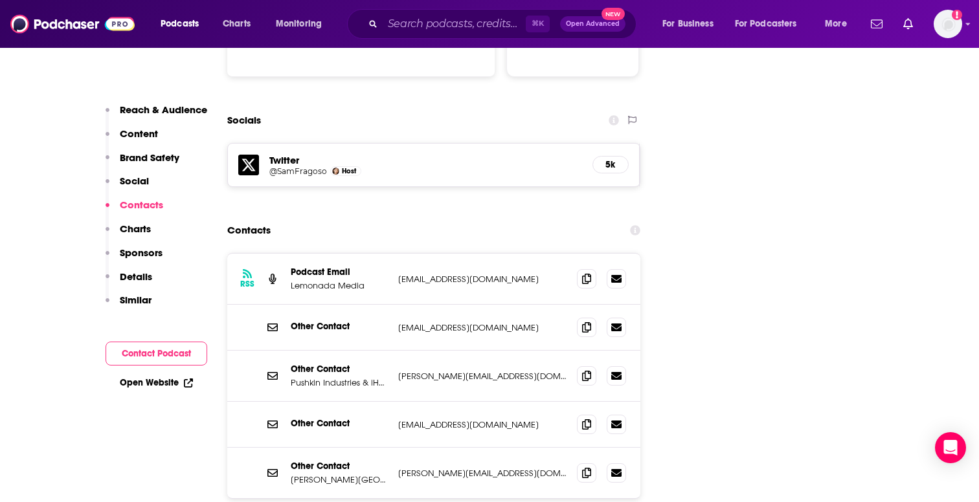
scroll to position [1450, 0]
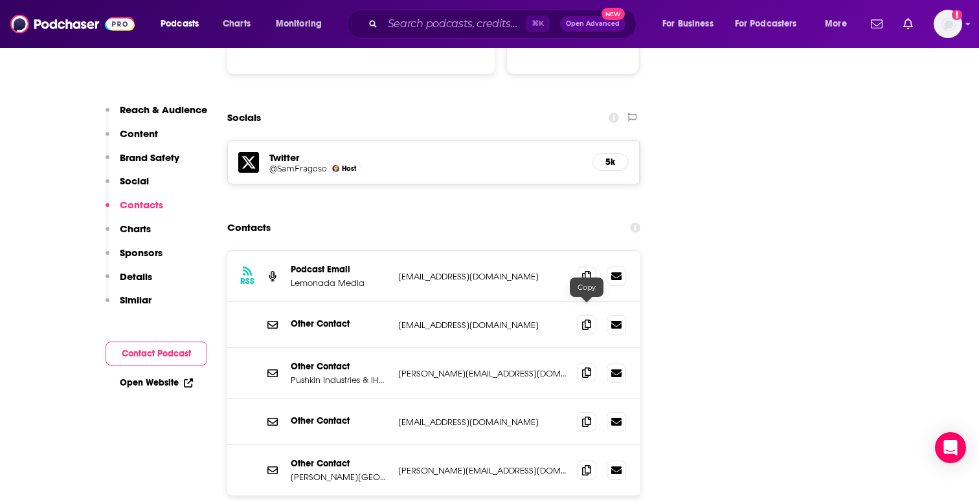
click at [587, 368] on icon at bounding box center [586, 373] width 9 height 10
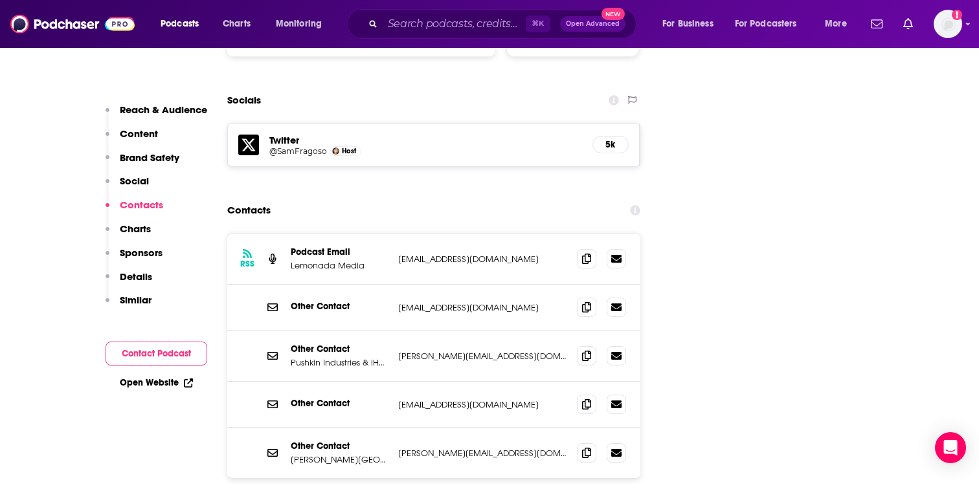
scroll to position [1470, 0]
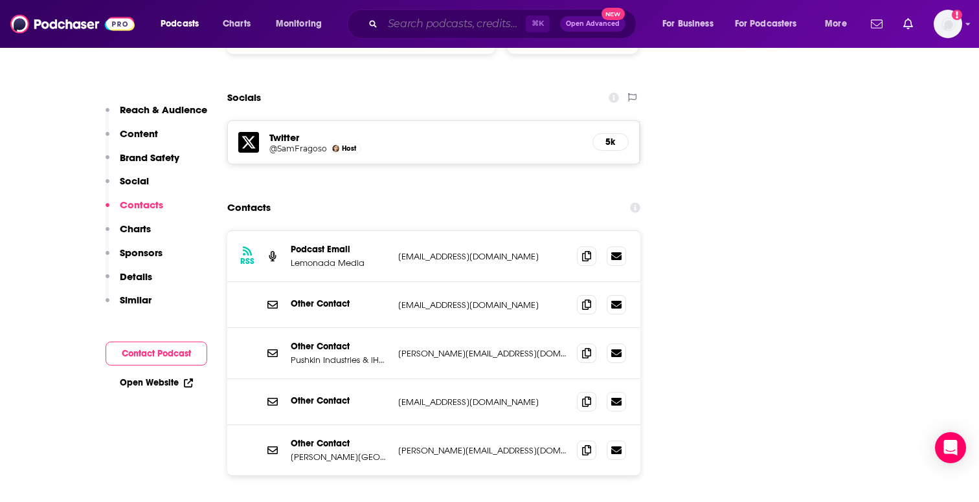
click at [467, 22] on input "Search podcasts, credits, & more..." at bounding box center [454, 24] width 143 height 21
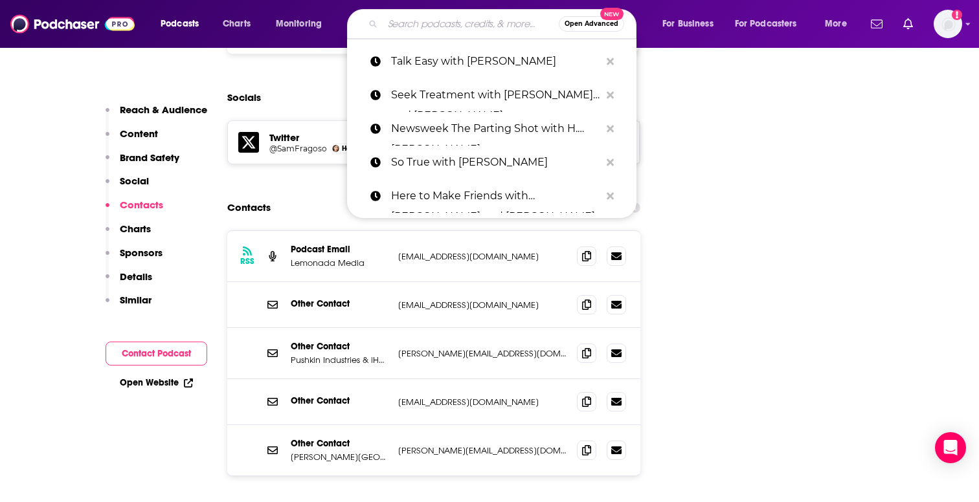
paste input "We Might be Drunk with [PERSON_NAME] and [PERSON_NAME]"
type input "We Might be Drunk with [PERSON_NAME] and [PERSON_NAME]"
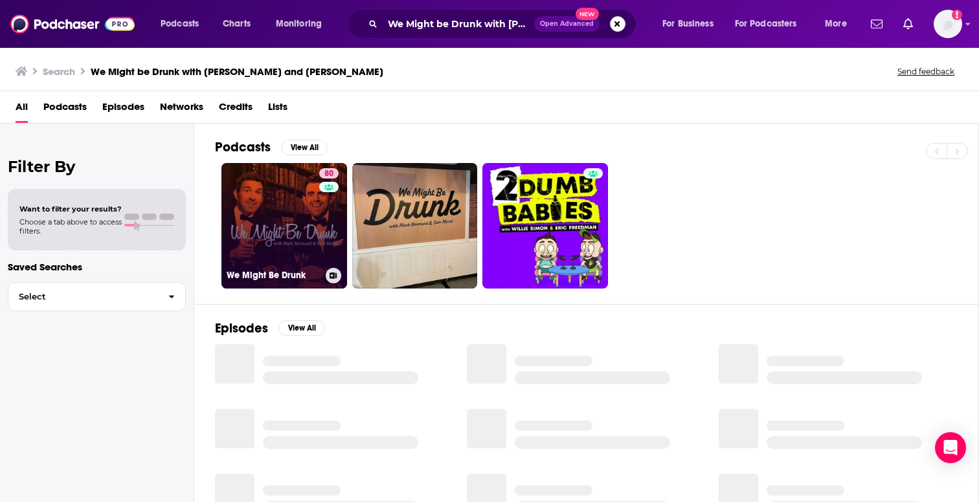
click at [293, 234] on link "80 We Might Be Drunk" at bounding box center [284, 226] width 126 height 126
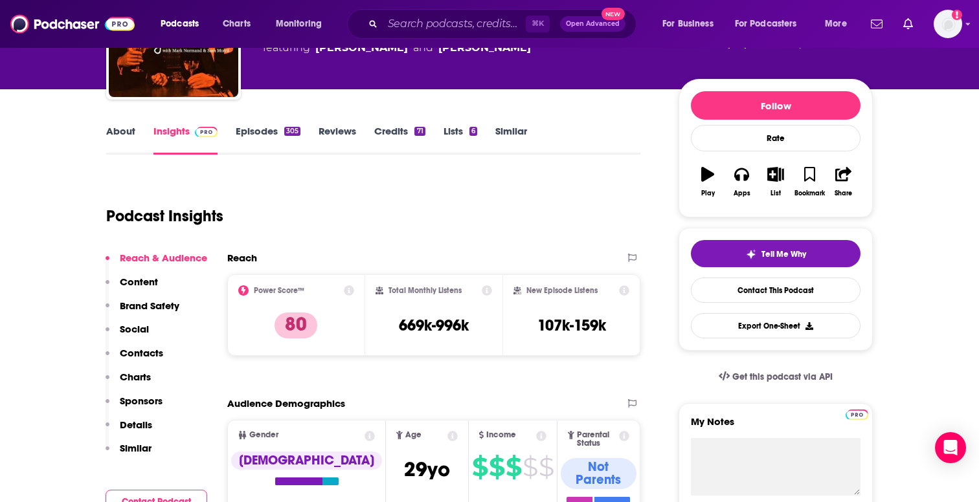
click at [149, 357] on p "Contacts" at bounding box center [141, 353] width 43 height 12
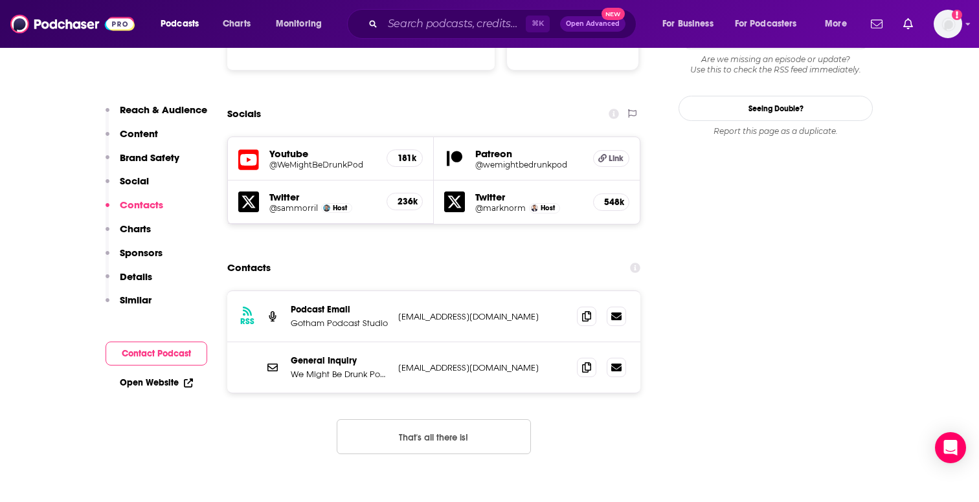
scroll to position [1452, 0]
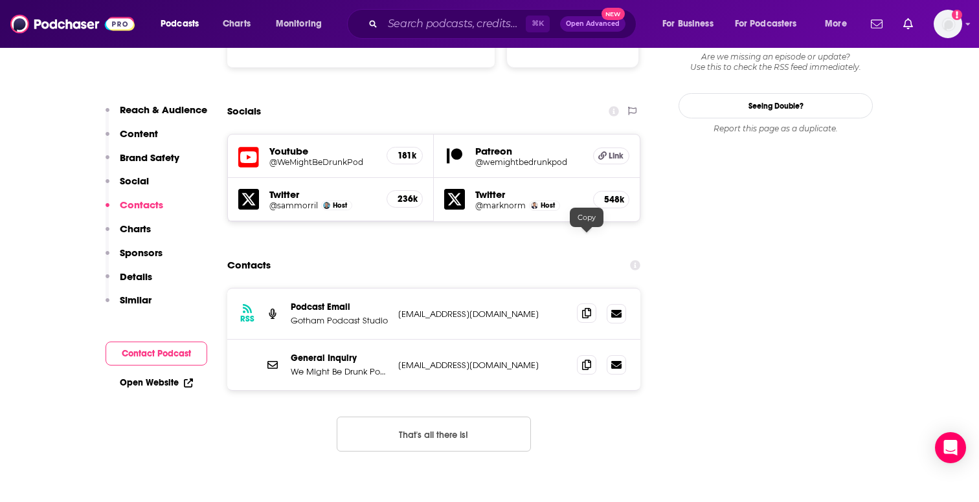
click at [583, 308] on icon at bounding box center [586, 313] width 9 height 10
click at [401, 21] on input "Search podcasts, credits, & more..." at bounding box center [454, 24] width 143 height 21
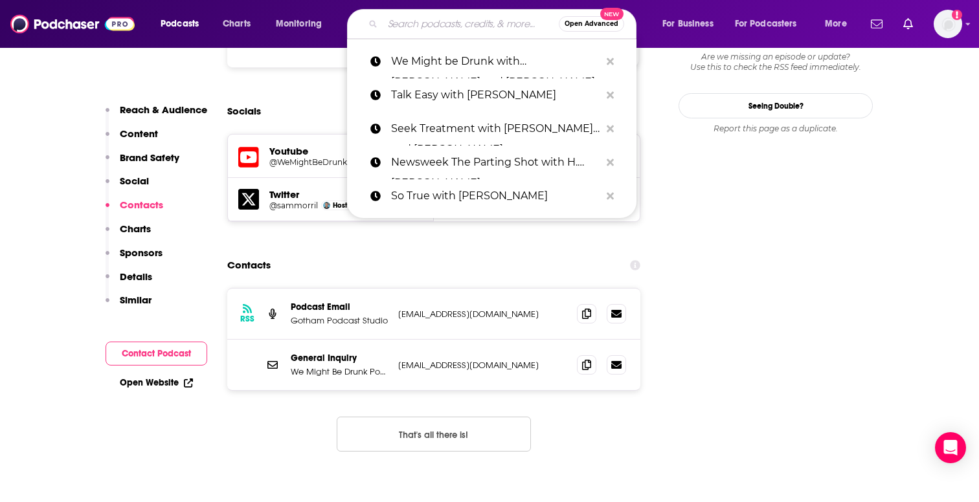
click at [401, 21] on input "Search podcasts, credits, & more..." at bounding box center [471, 24] width 176 height 21
paste input "The Best Show with [PERSON_NAME]"
type input "The Best Show with [PERSON_NAME]"
